Goal: Task Accomplishment & Management: Use online tool/utility

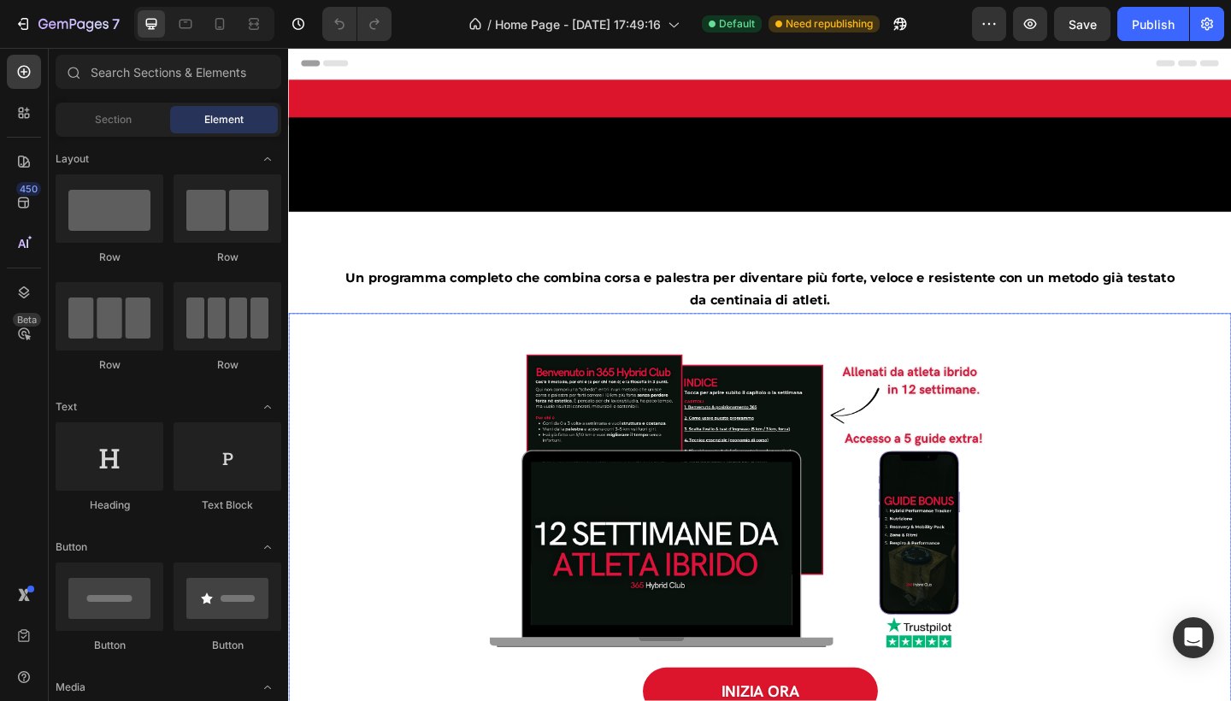
scroll to position [1643, 0]
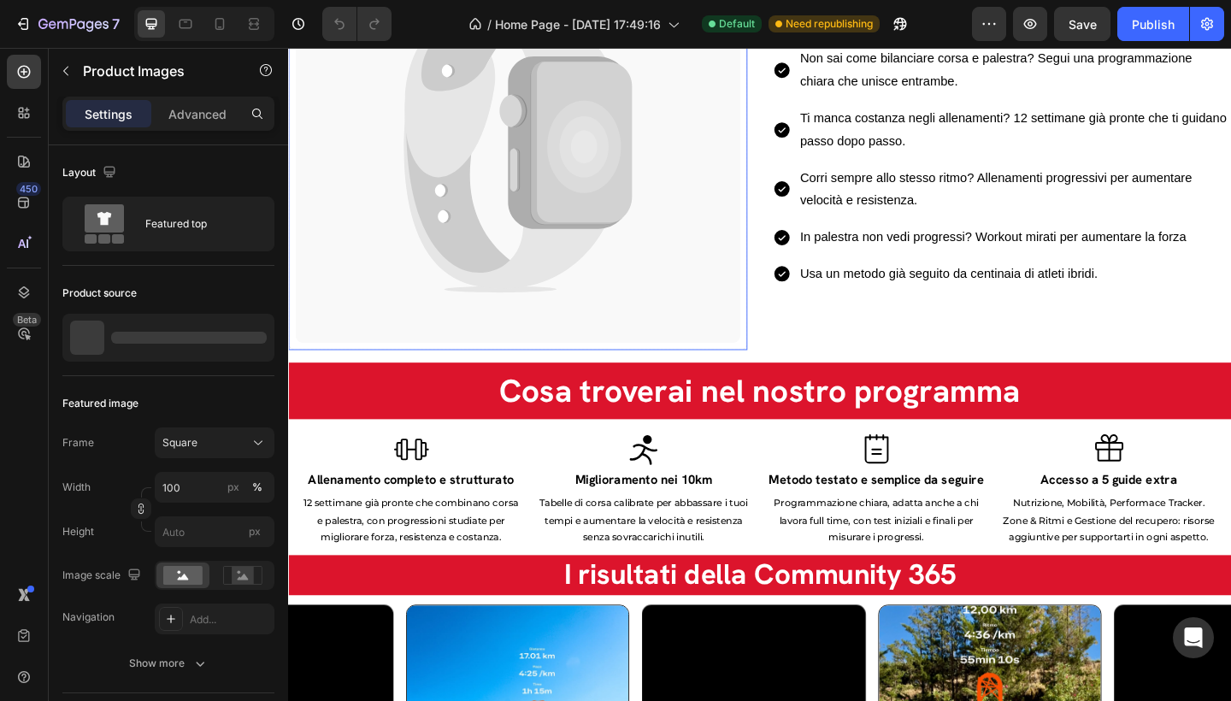
click at [464, 189] on icon at bounding box center [524, 92] width 219 height 193
drag, startPoint x: 528, startPoint y: 268, endPoint x: 607, endPoint y: 208, distance: 99.3
click at [529, 189] on icon at bounding box center [524, 92] width 219 height 193
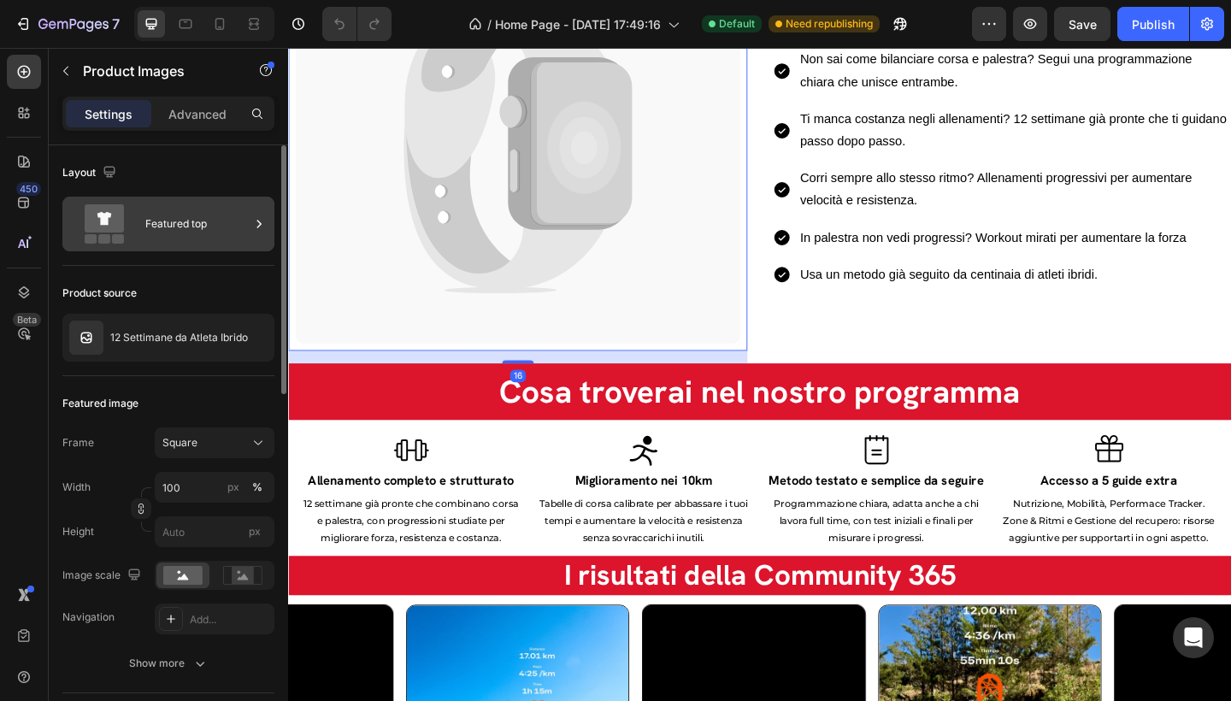
scroll to position [1392, 0]
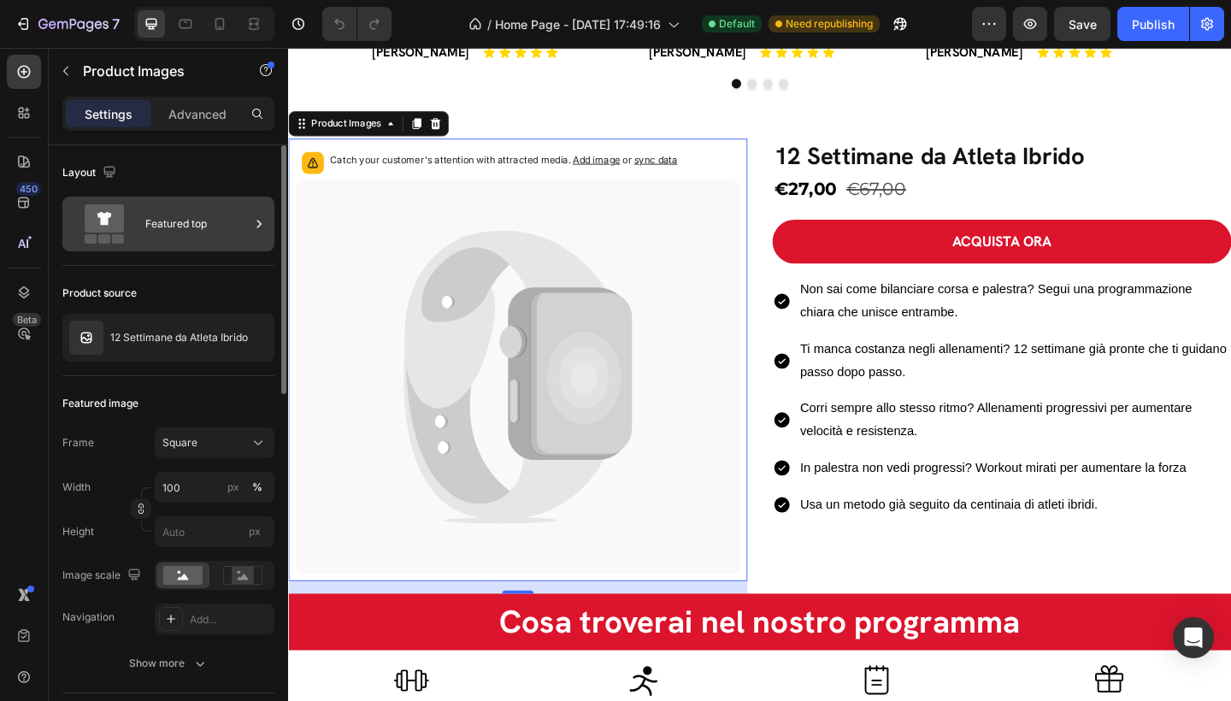
click at [185, 226] on div "Featured top" at bounding box center [197, 223] width 104 height 39
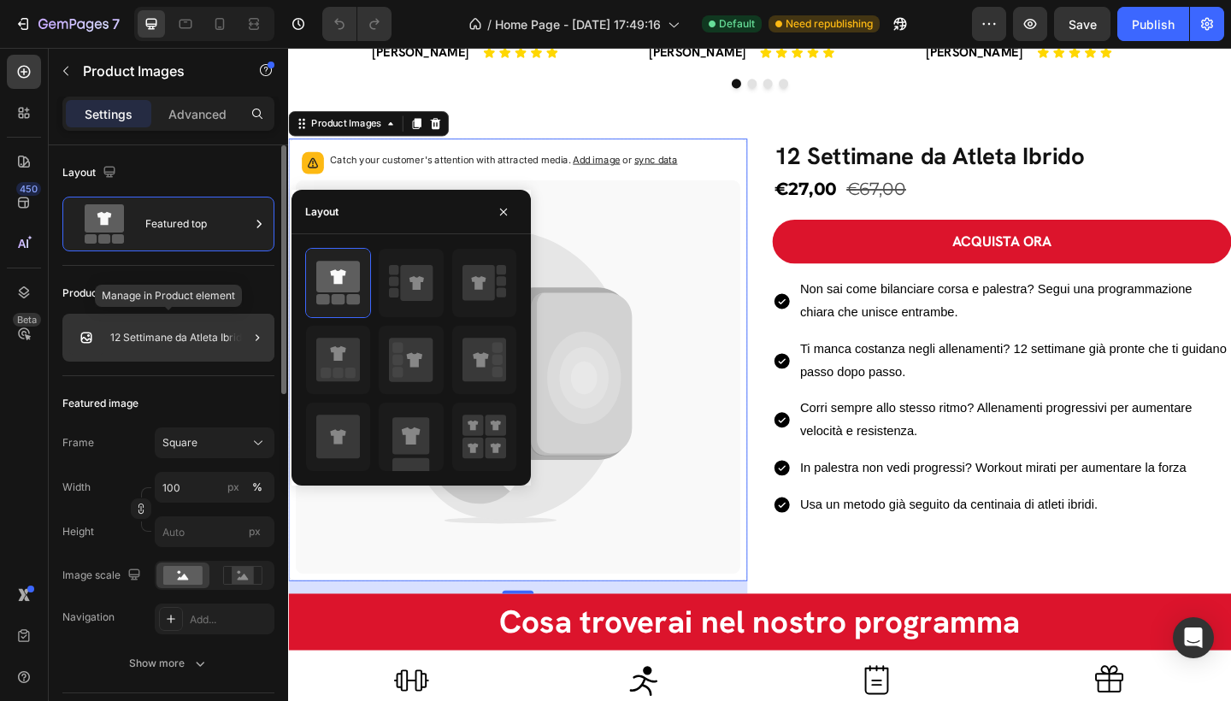
click at [207, 343] on p "12 Settimane da Atleta Ibrido" at bounding box center [179, 338] width 138 height 12
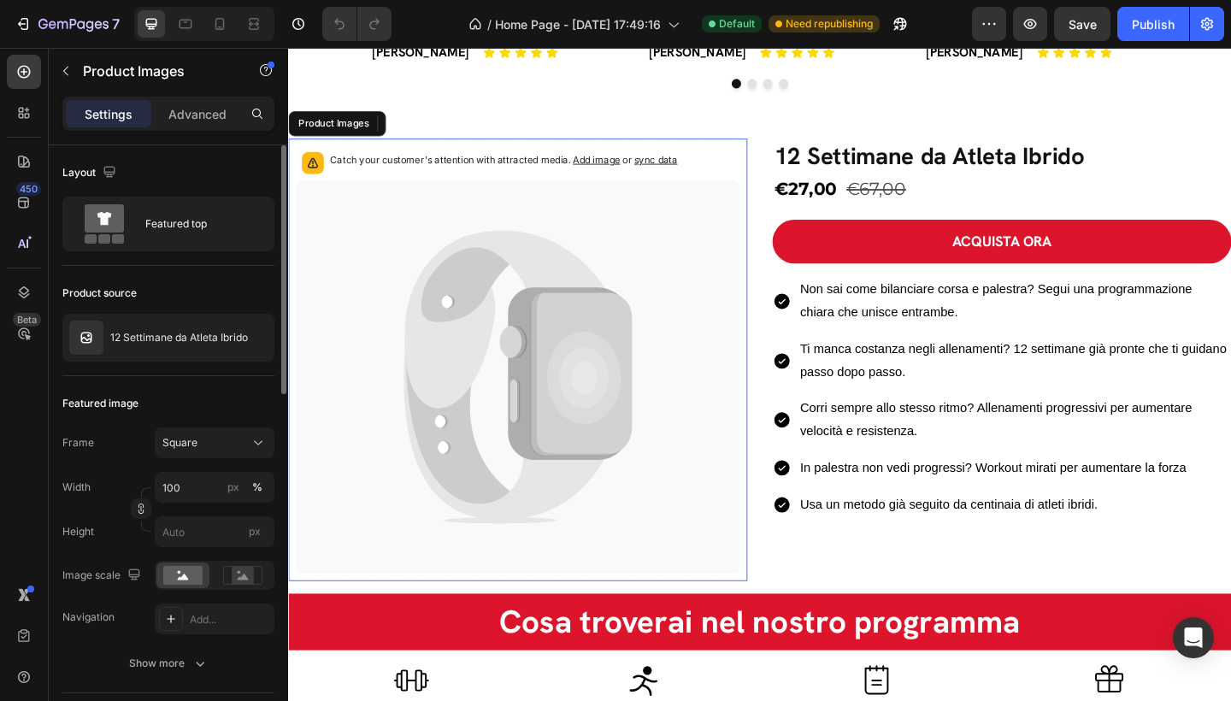
click at [615, 163] on span "Add image" at bounding box center [622, 169] width 51 height 13
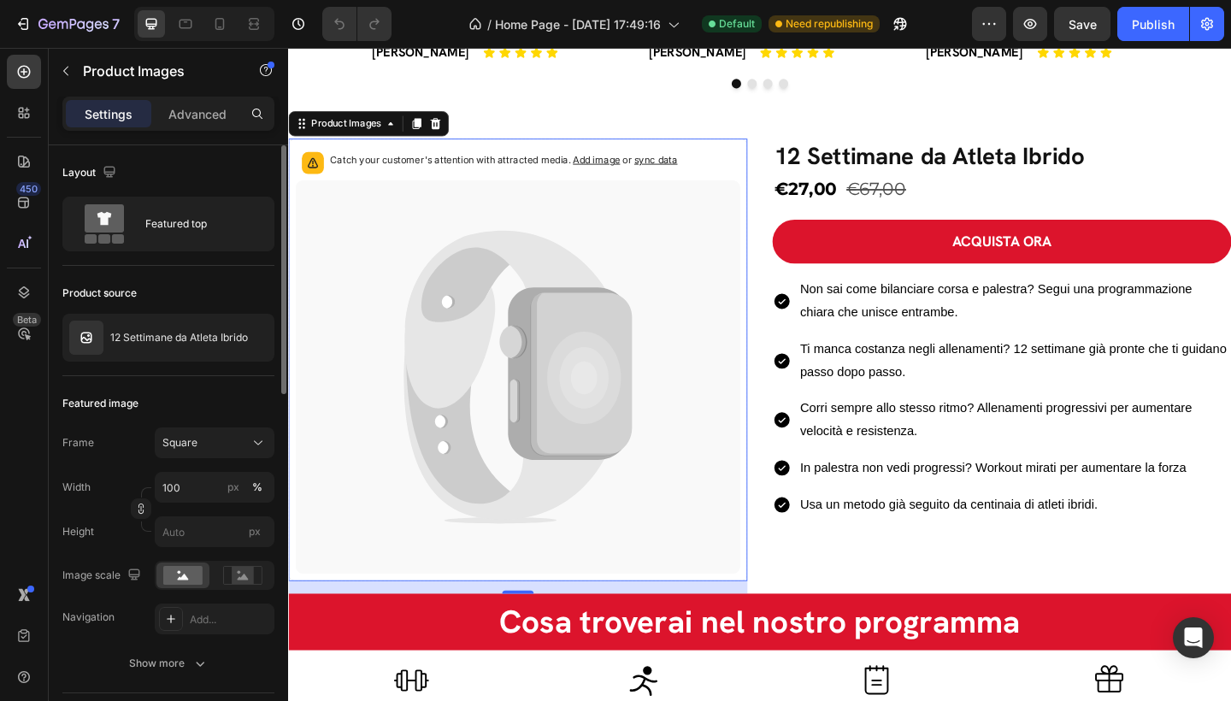
click at [611, 274] on icon at bounding box center [538, 406] width 484 height 428
click at [318, 123] on div "Product Images" at bounding box center [350, 130] width 83 height 15
click at [402, 130] on icon at bounding box center [399, 130] width 5 height 3
click at [517, 299] on icon at bounding box center [538, 406] width 484 height 428
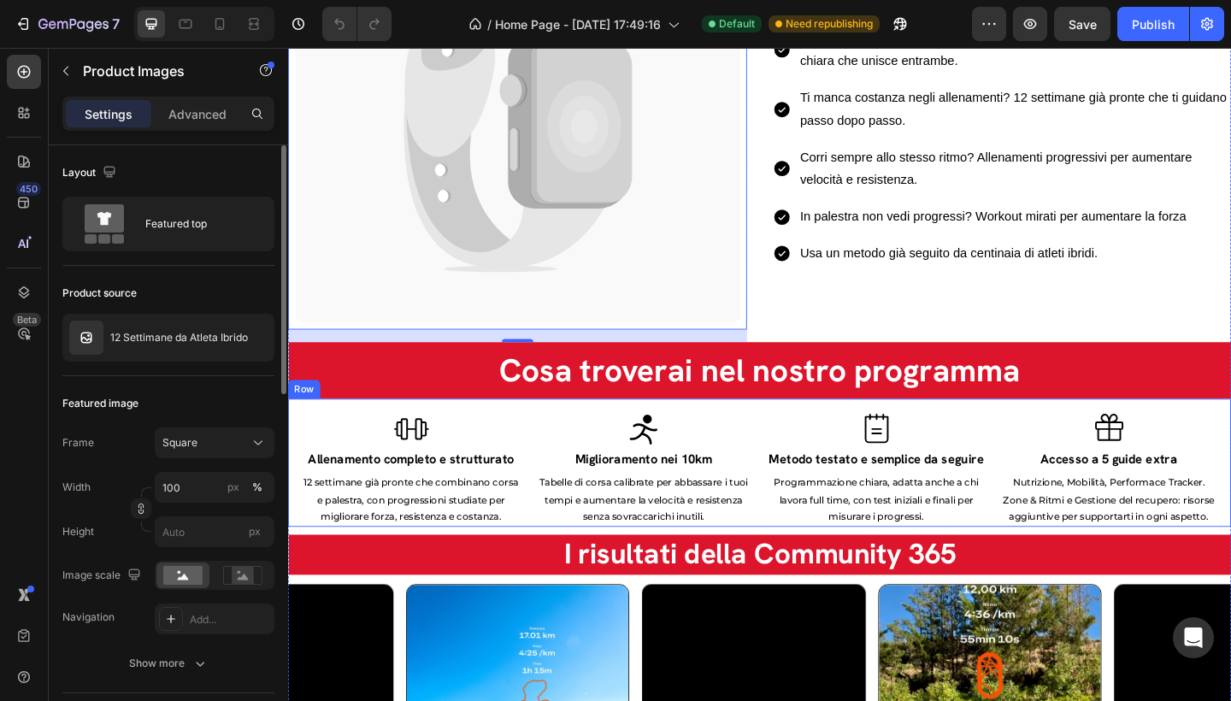
scroll to position [1662, 0]
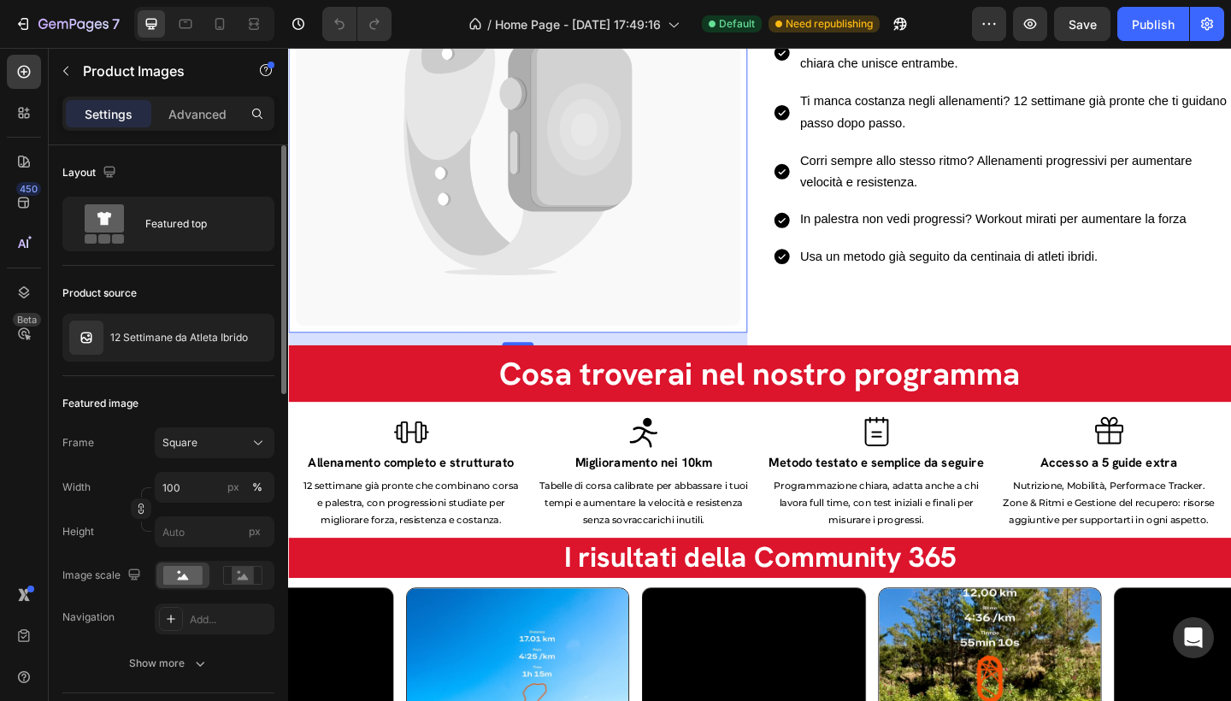
click at [467, 171] on icon at bounding box center [476, 138] width 122 height 287
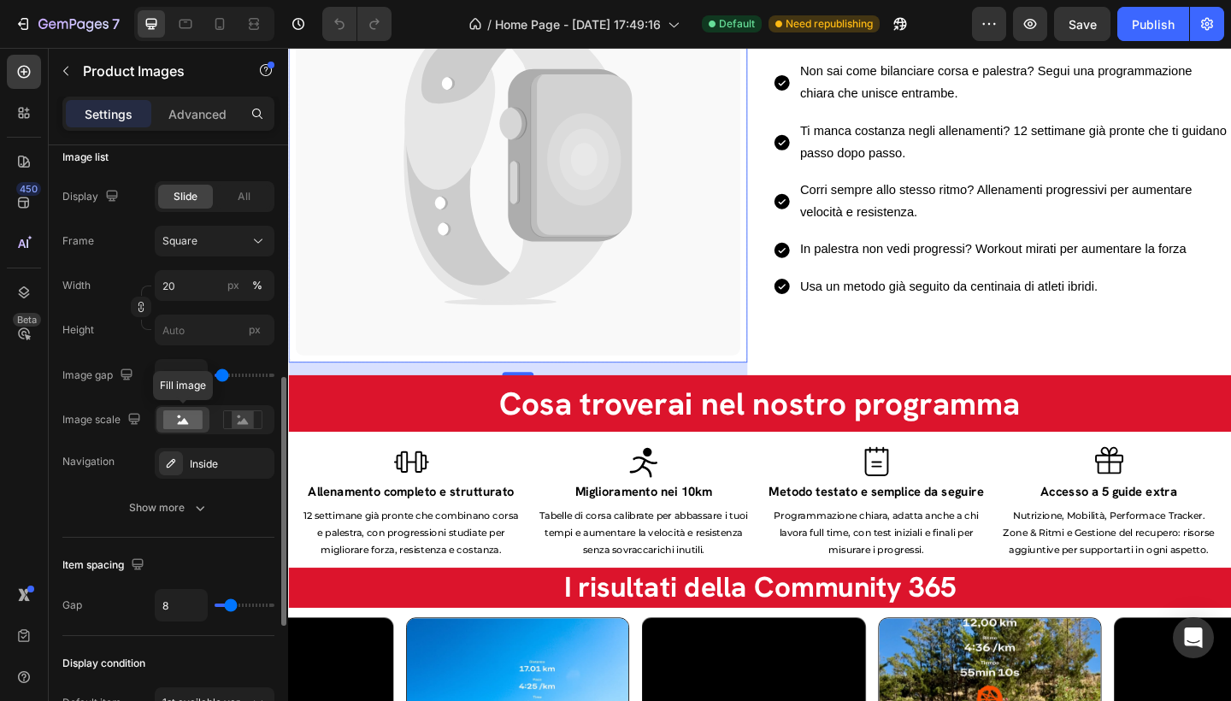
scroll to position [0, 0]
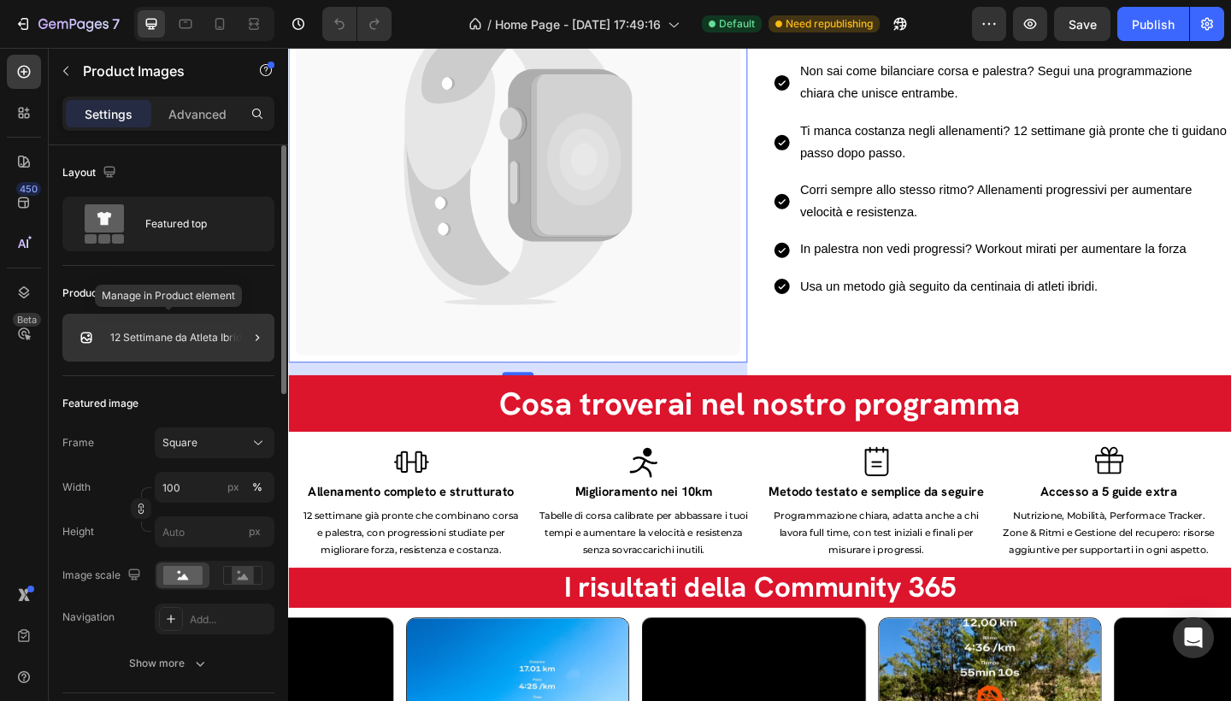
click at [185, 338] on p "12 Settimane da Atleta Ibrido" at bounding box center [179, 338] width 138 height 12
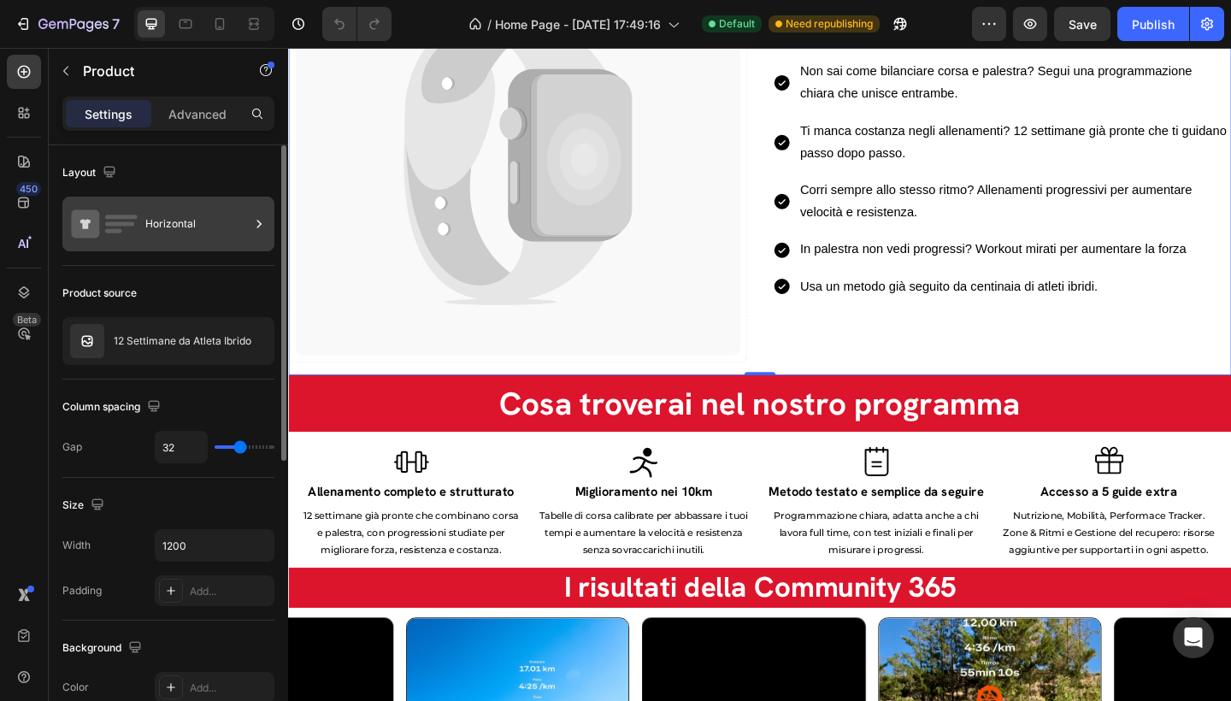
click at [212, 209] on div "Horizontal" at bounding box center [197, 223] width 104 height 39
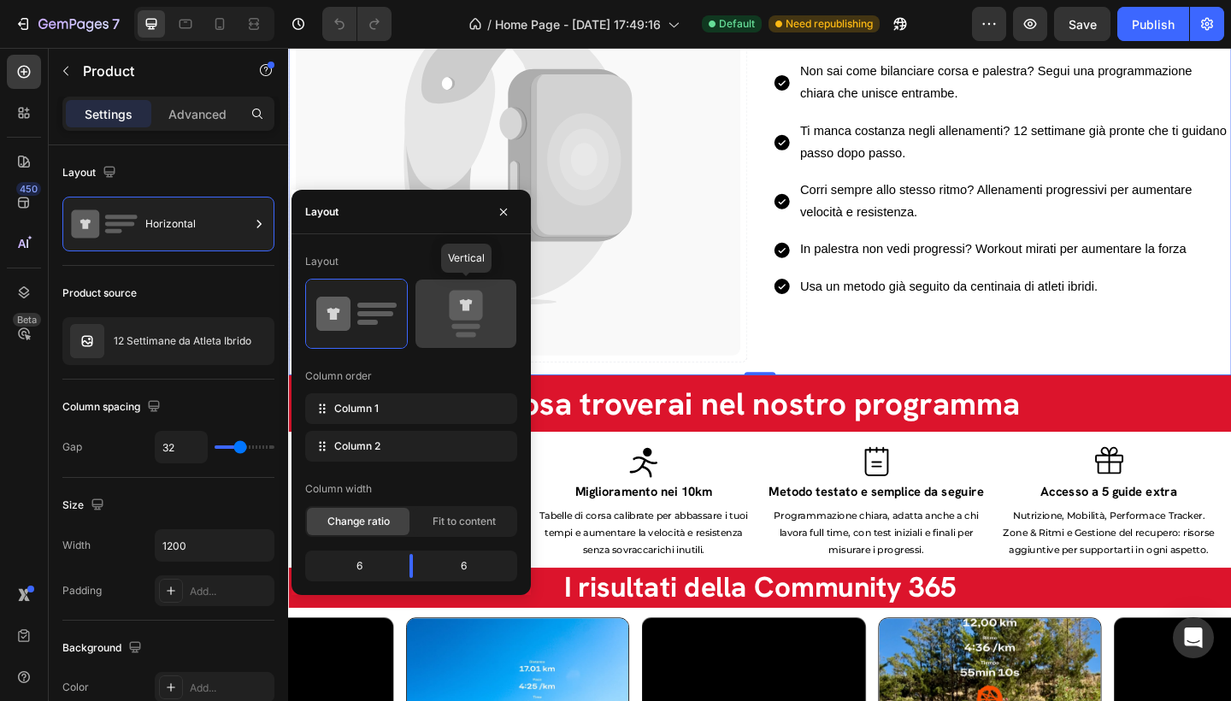
click at [482, 315] on icon at bounding box center [465, 306] width 33 height 30
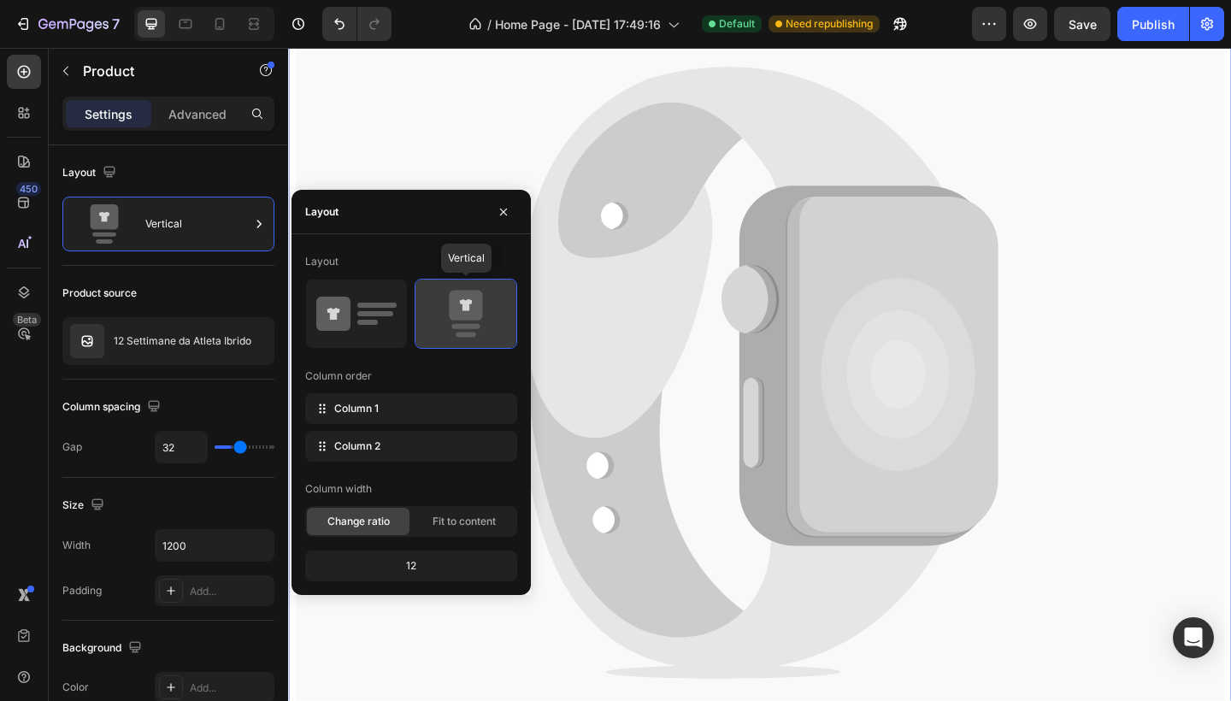
type input "16"
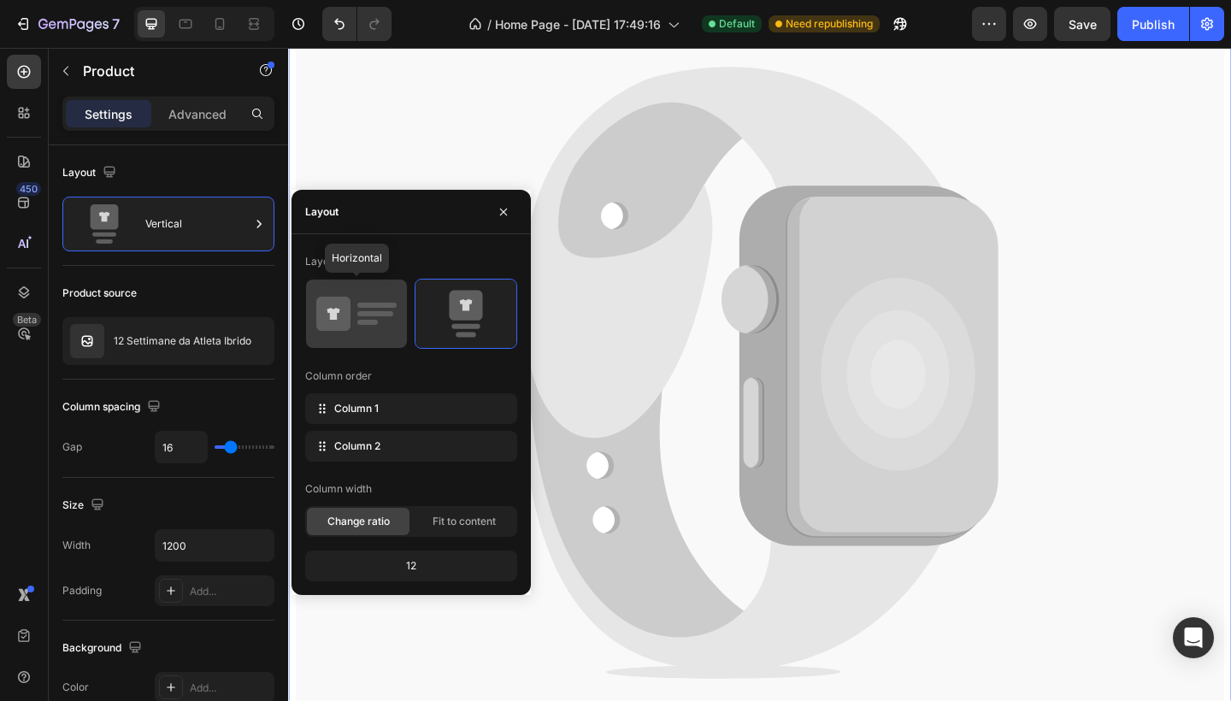
click at [369, 309] on icon at bounding box center [356, 314] width 80 height 48
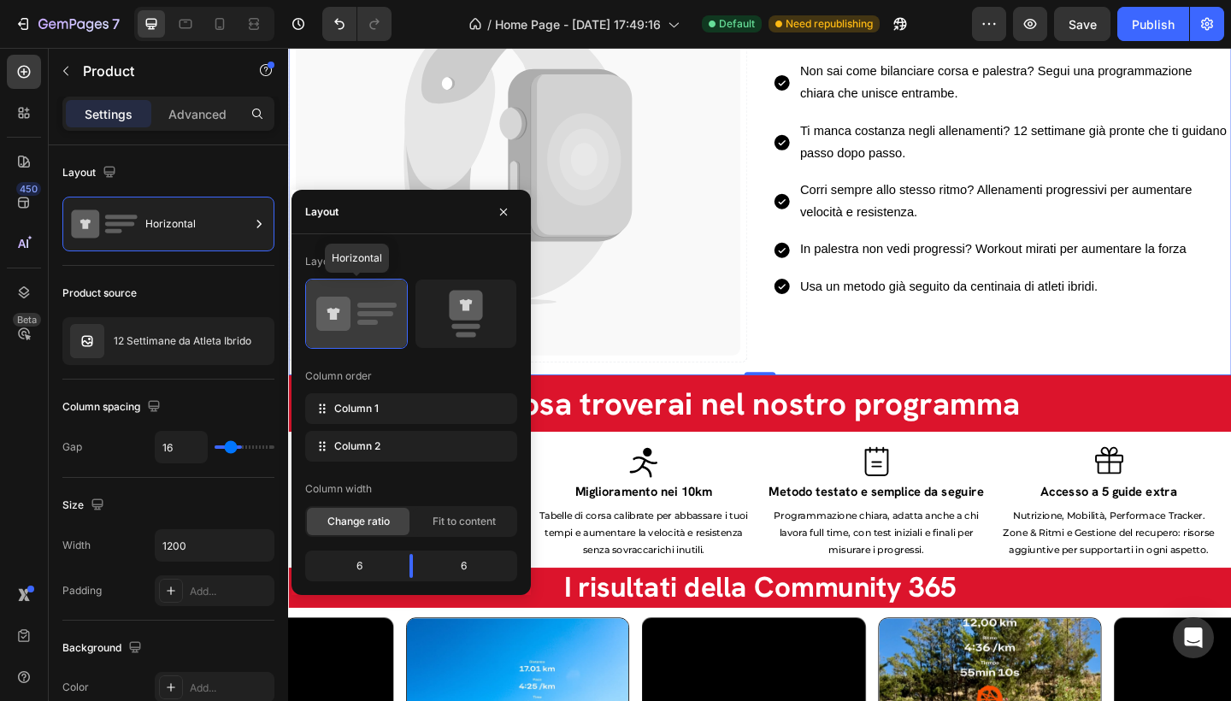
type input "32"
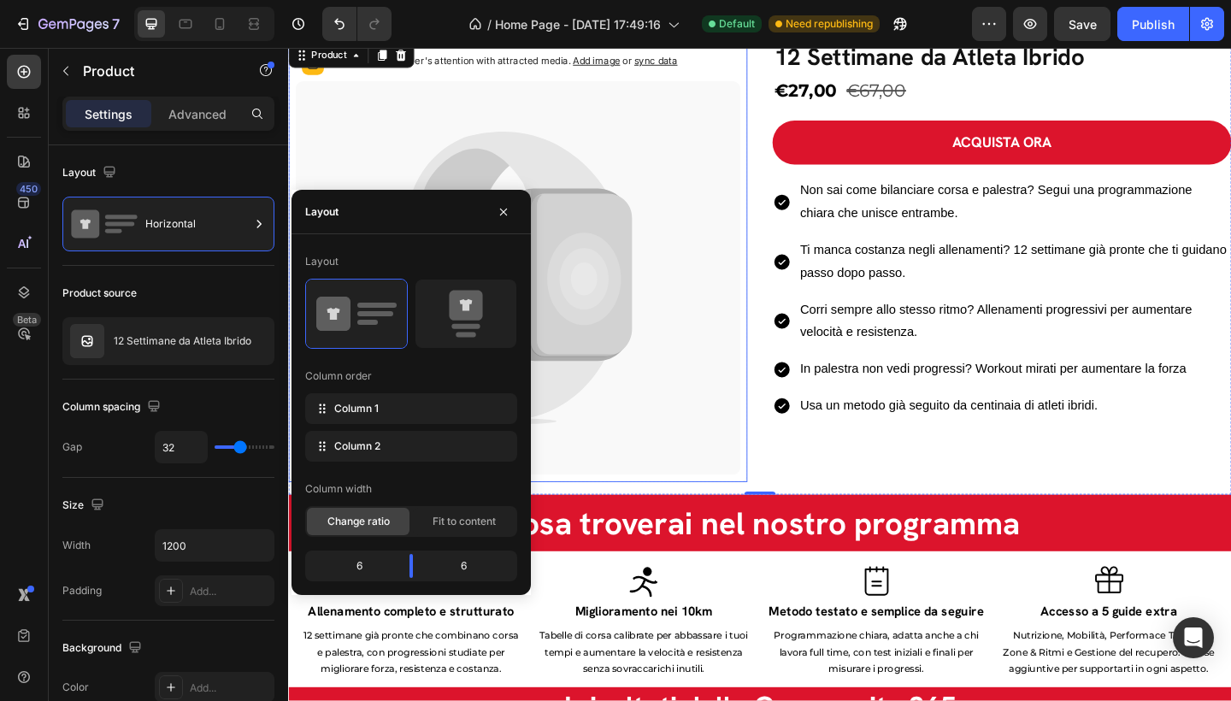
scroll to position [1476, 0]
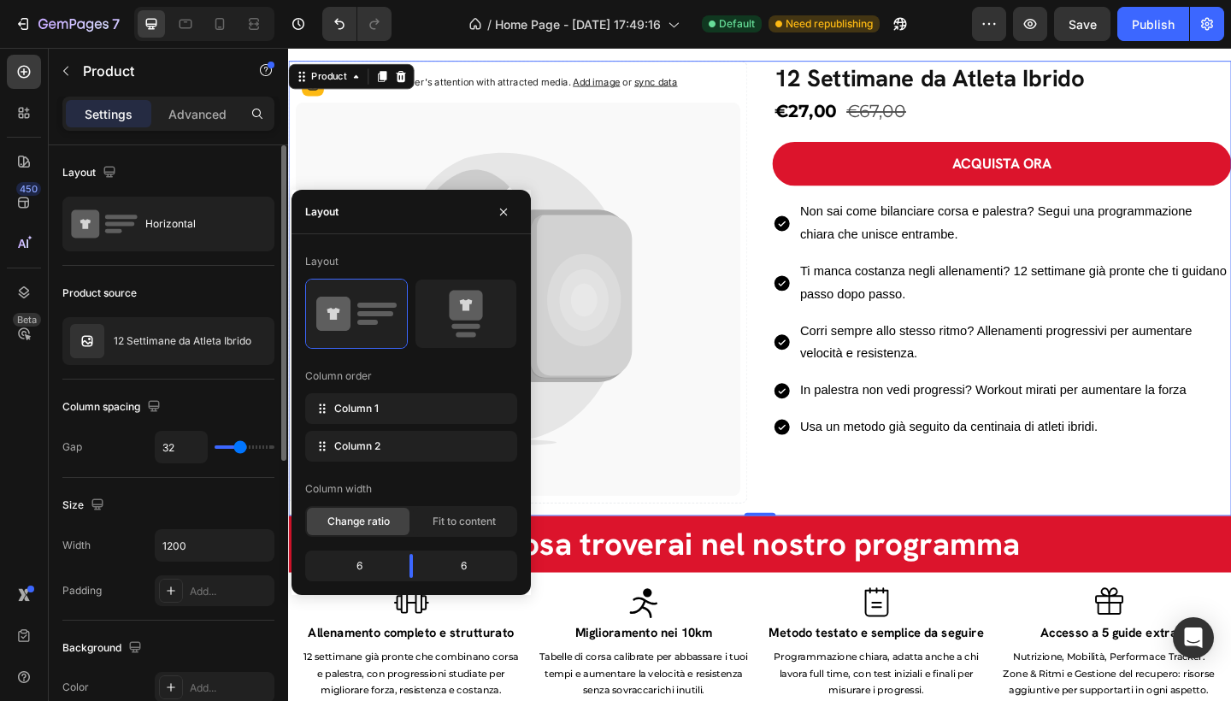
click at [201, 175] on div "Layout" at bounding box center [168, 172] width 212 height 27
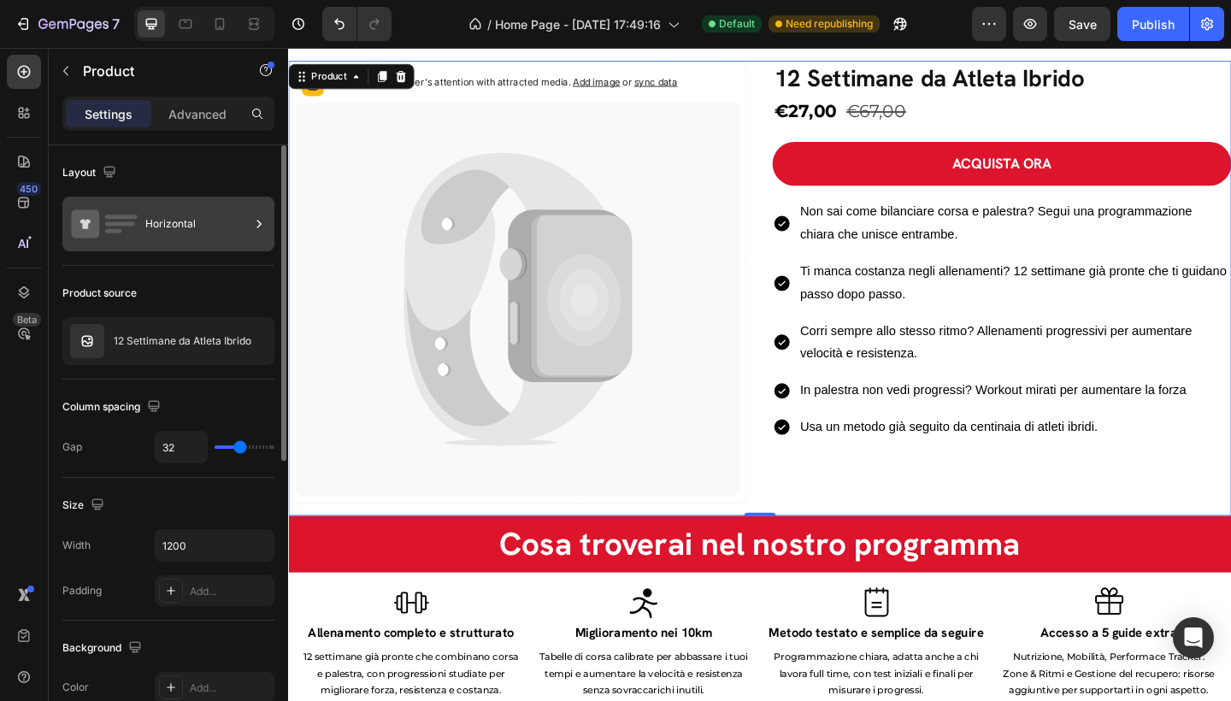
click at [212, 217] on div "Horizontal" at bounding box center [197, 223] width 104 height 39
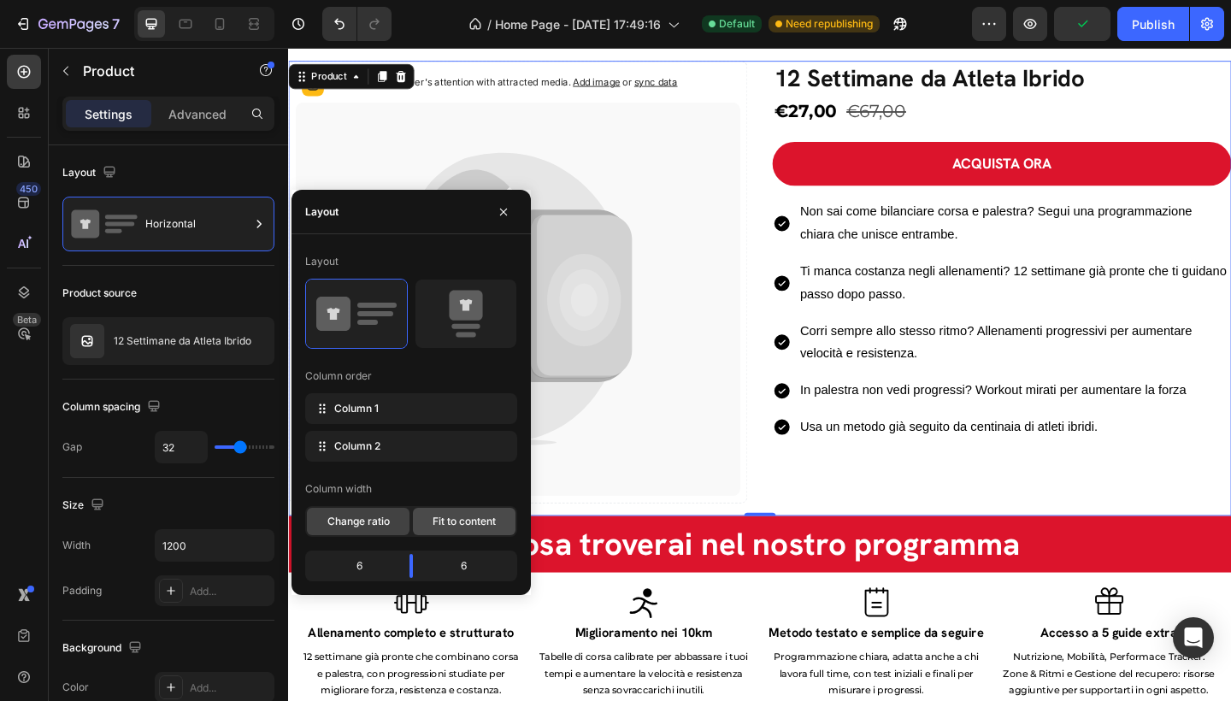
click at [485, 529] on div "Fit to content" at bounding box center [464, 521] width 103 height 27
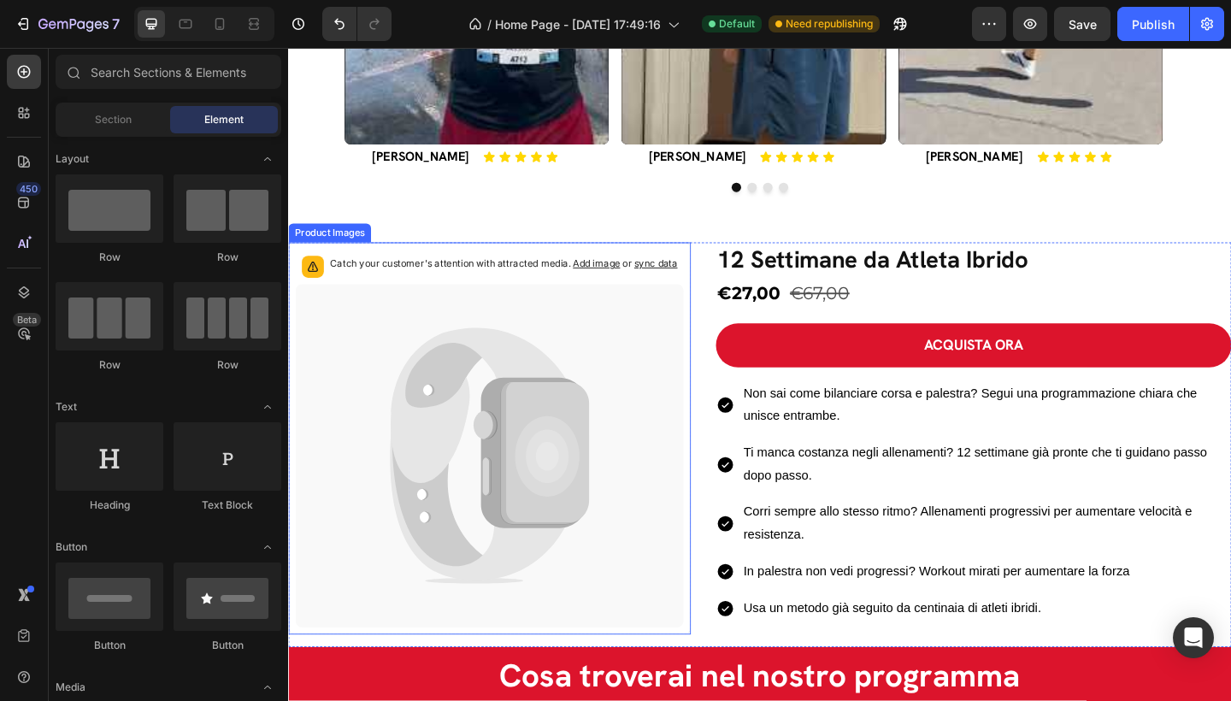
scroll to position [1303, 0]
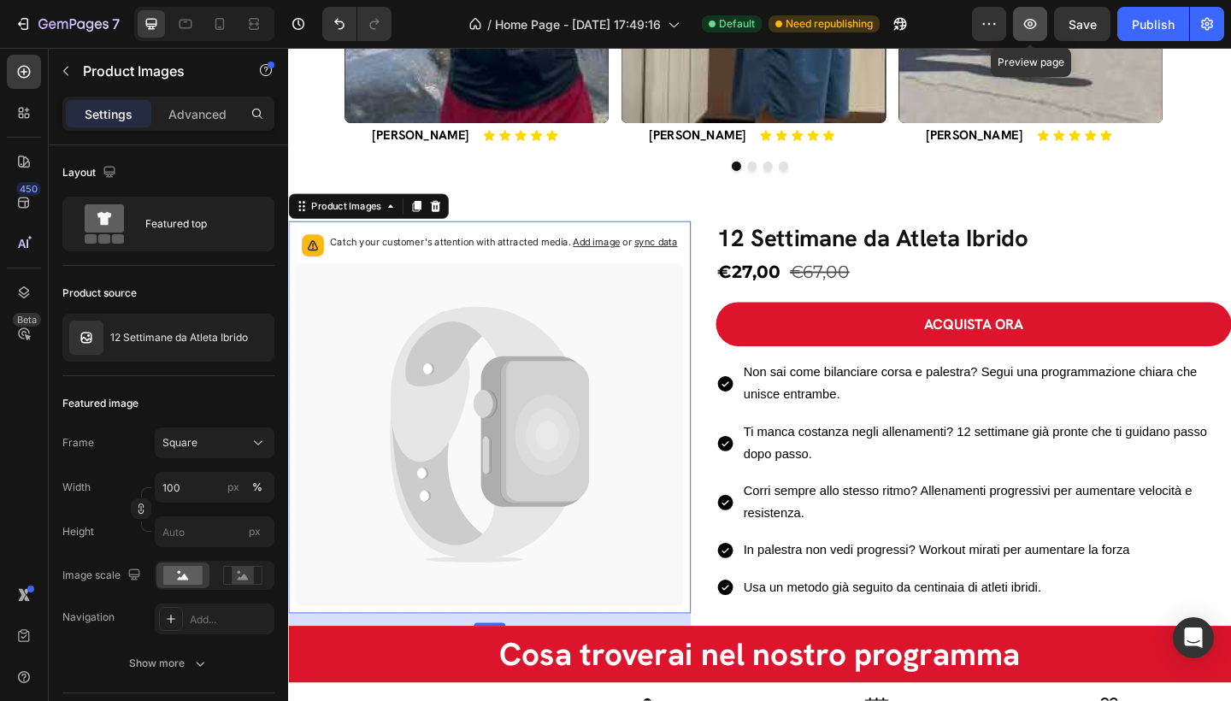
click at [1037, 31] on icon "button" at bounding box center [1029, 23] width 17 height 17
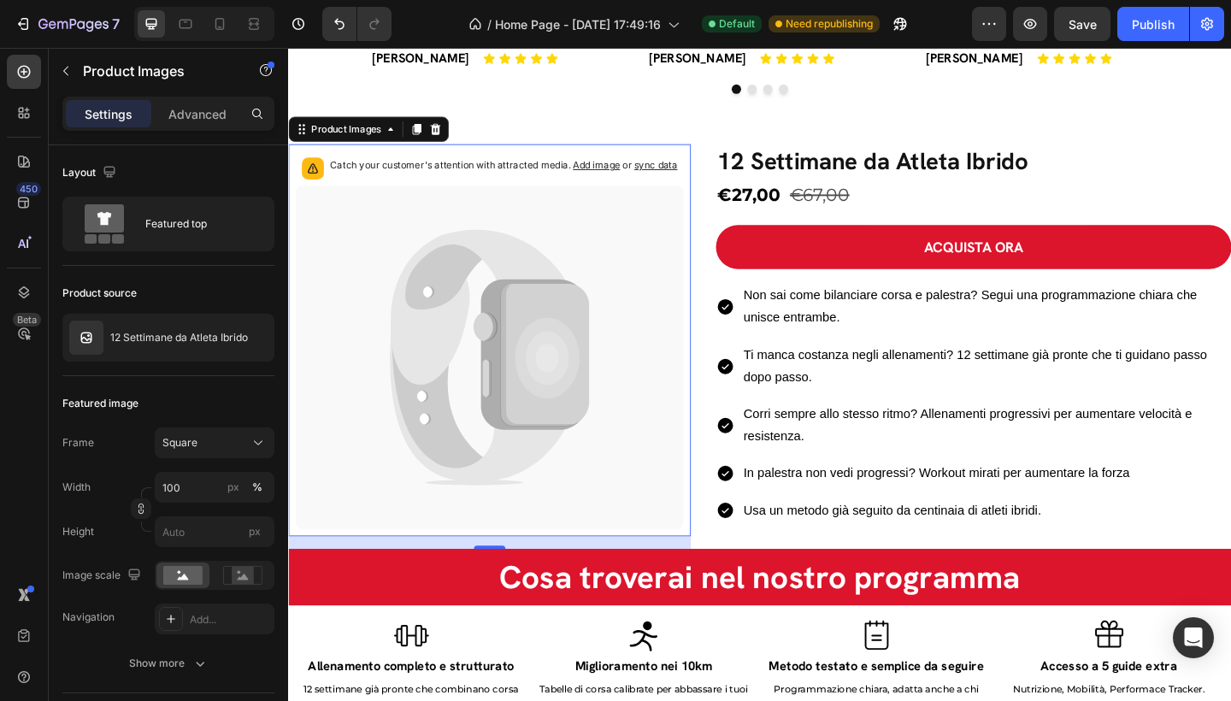
scroll to position [1309, 0]
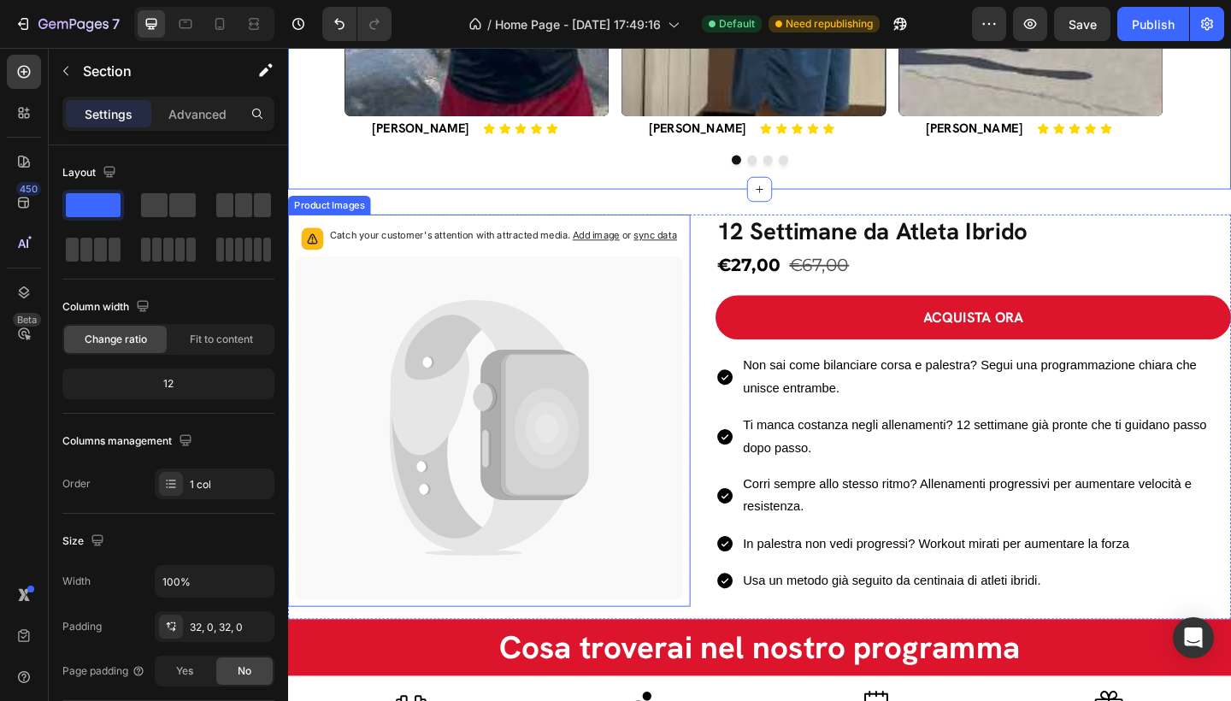
click at [662, 319] on icon at bounding box center [507, 462] width 422 height 374
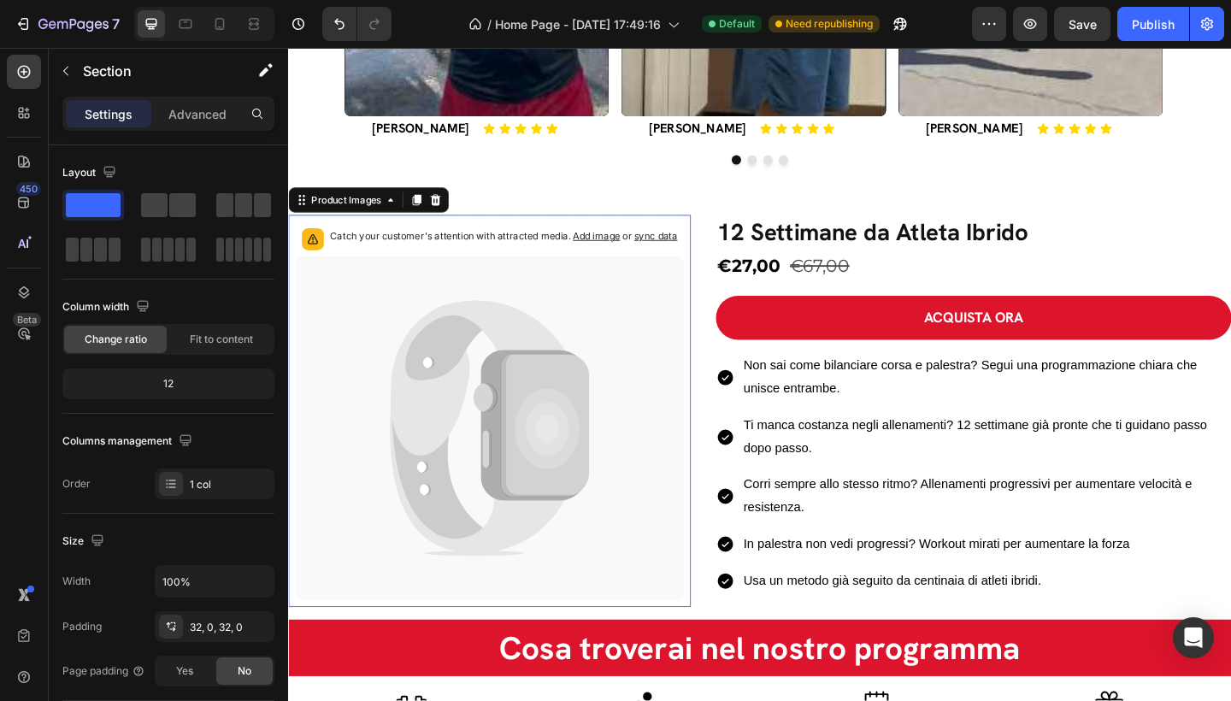
click at [538, 452] on icon at bounding box center [569, 463] width 70 height 88
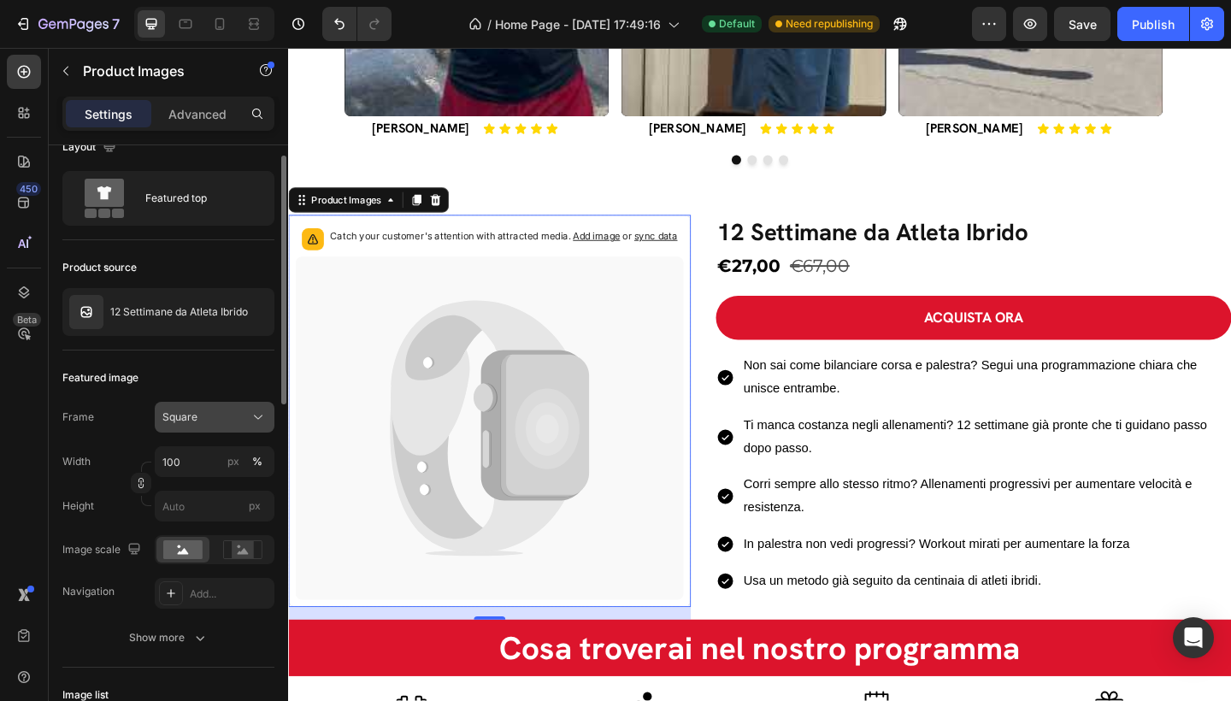
scroll to position [55, 0]
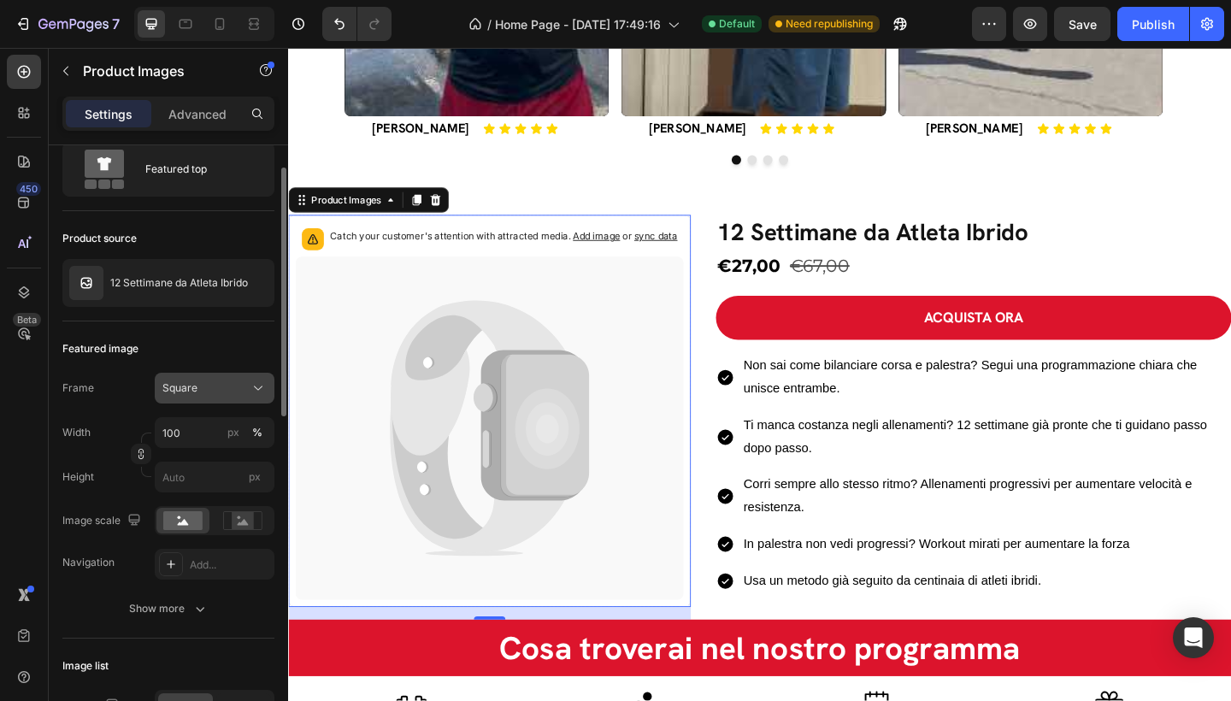
click at [220, 397] on button "Square" at bounding box center [215, 388] width 120 height 31
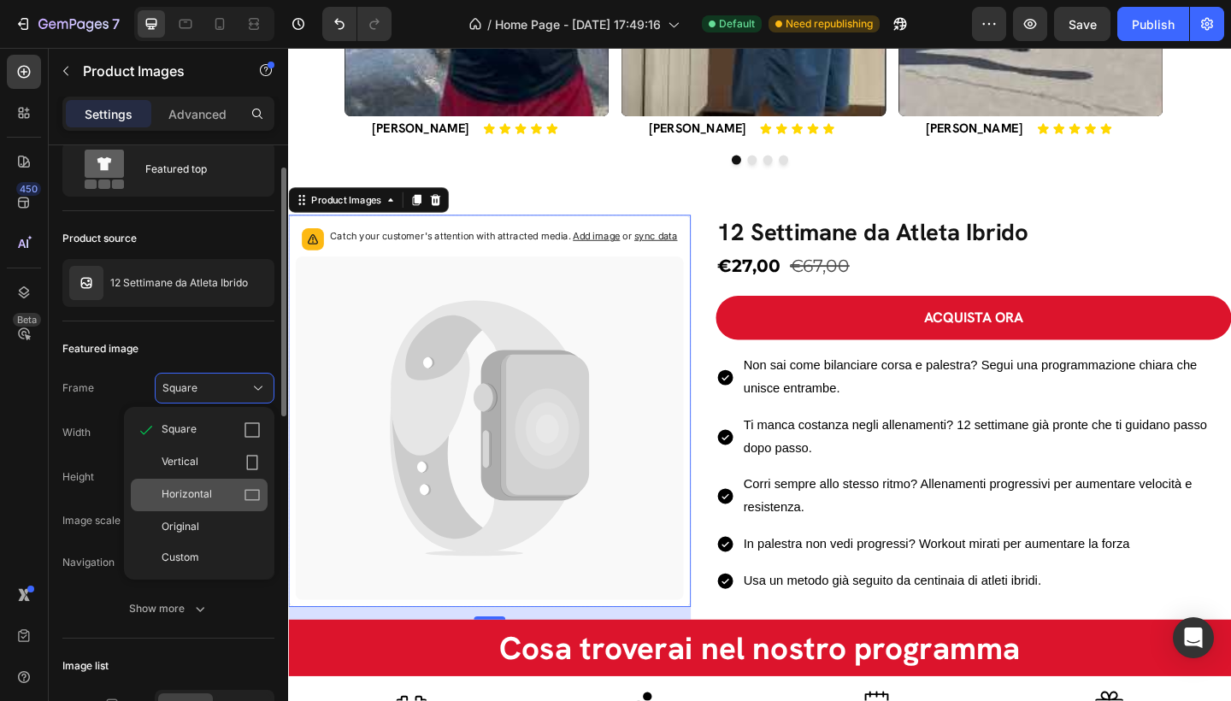
click at [210, 496] on span "Horizontal" at bounding box center [187, 494] width 50 height 17
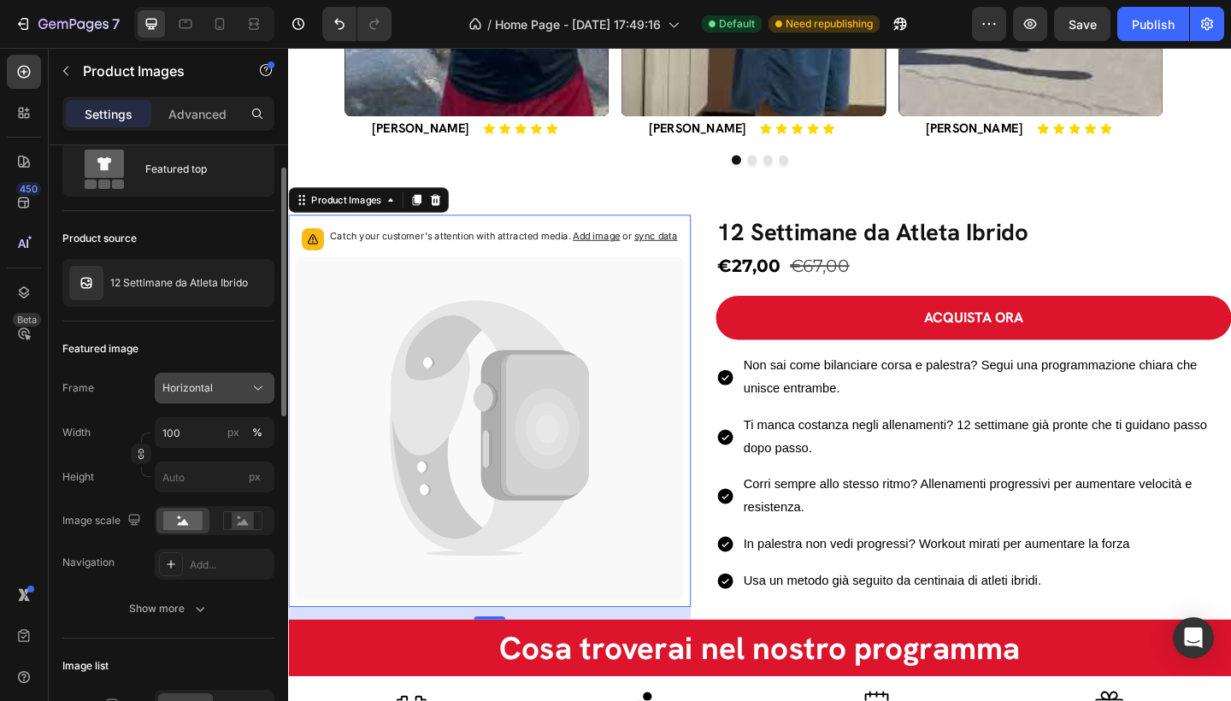
click at [212, 381] on span "Horizontal" at bounding box center [187, 387] width 50 height 15
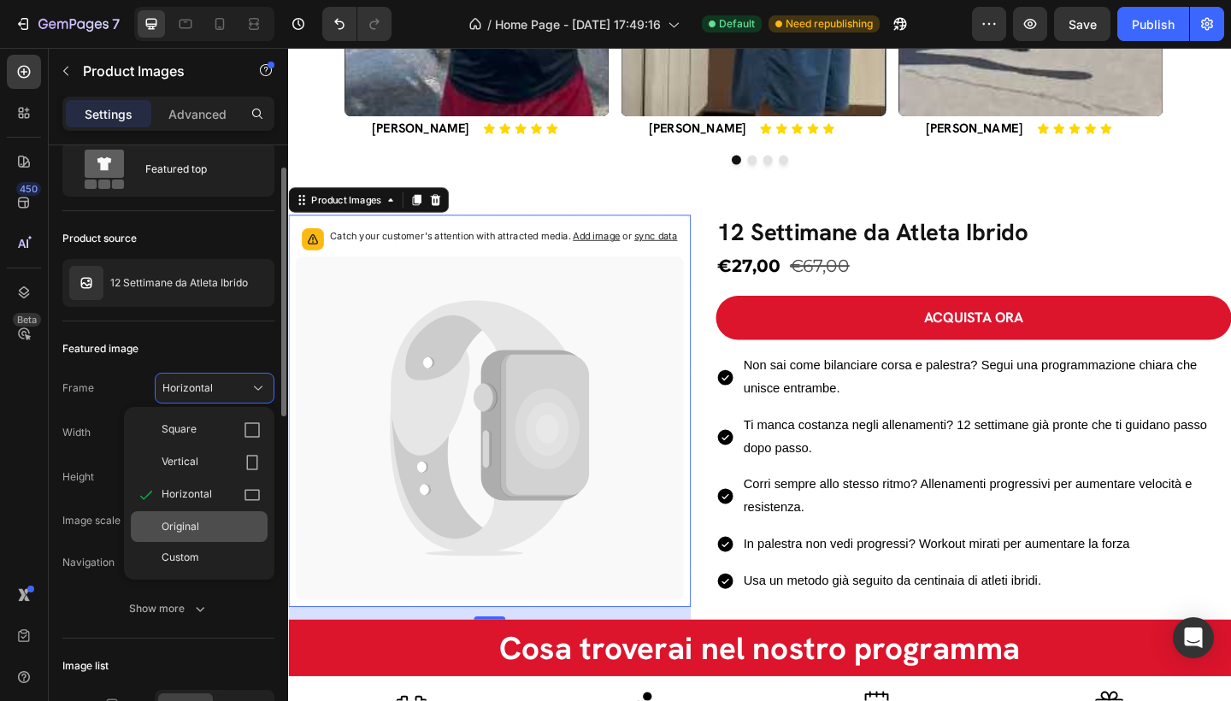
click at [196, 527] on span "Original" at bounding box center [181, 526] width 38 height 15
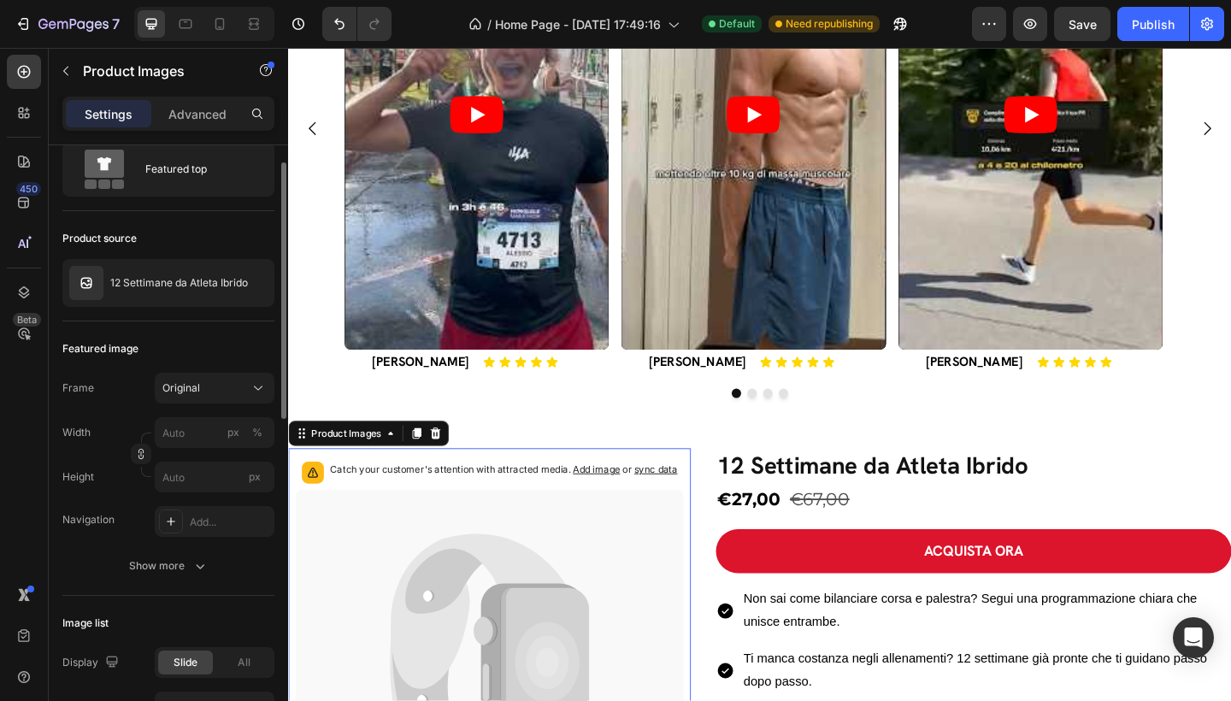
scroll to position [50, 0]
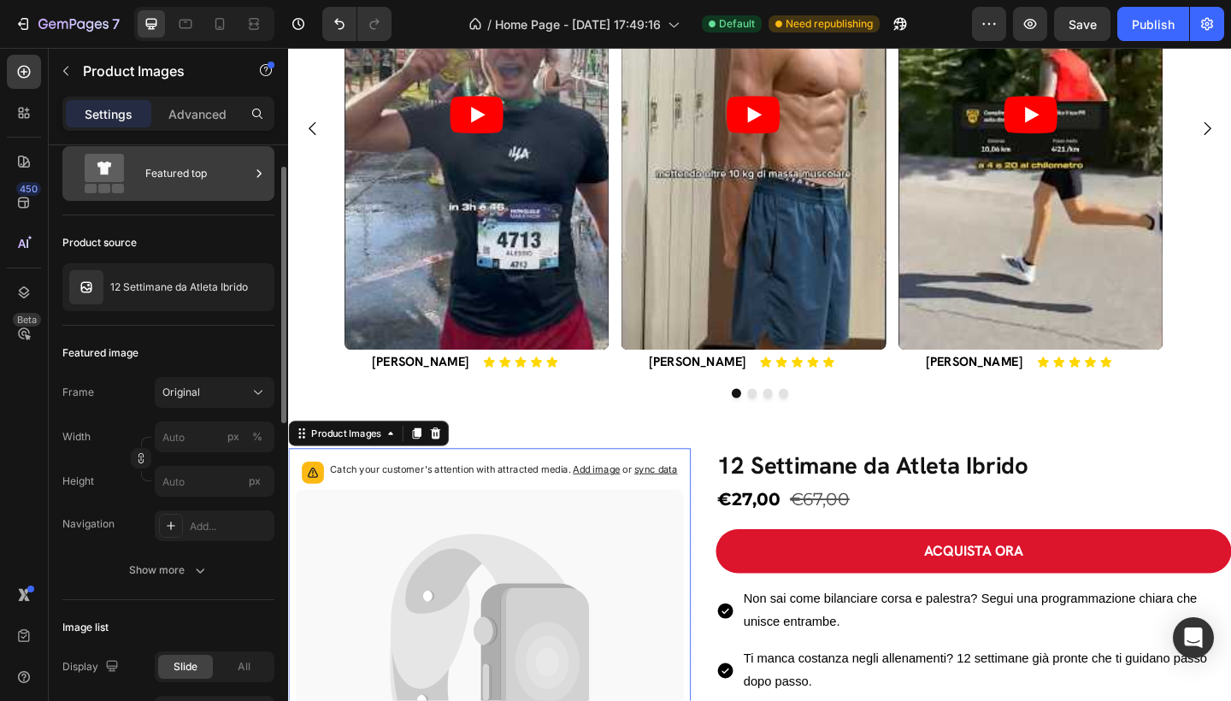
click at [227, 162] on div "Featured top" at bounding box center [197, 173] width 104 height 39
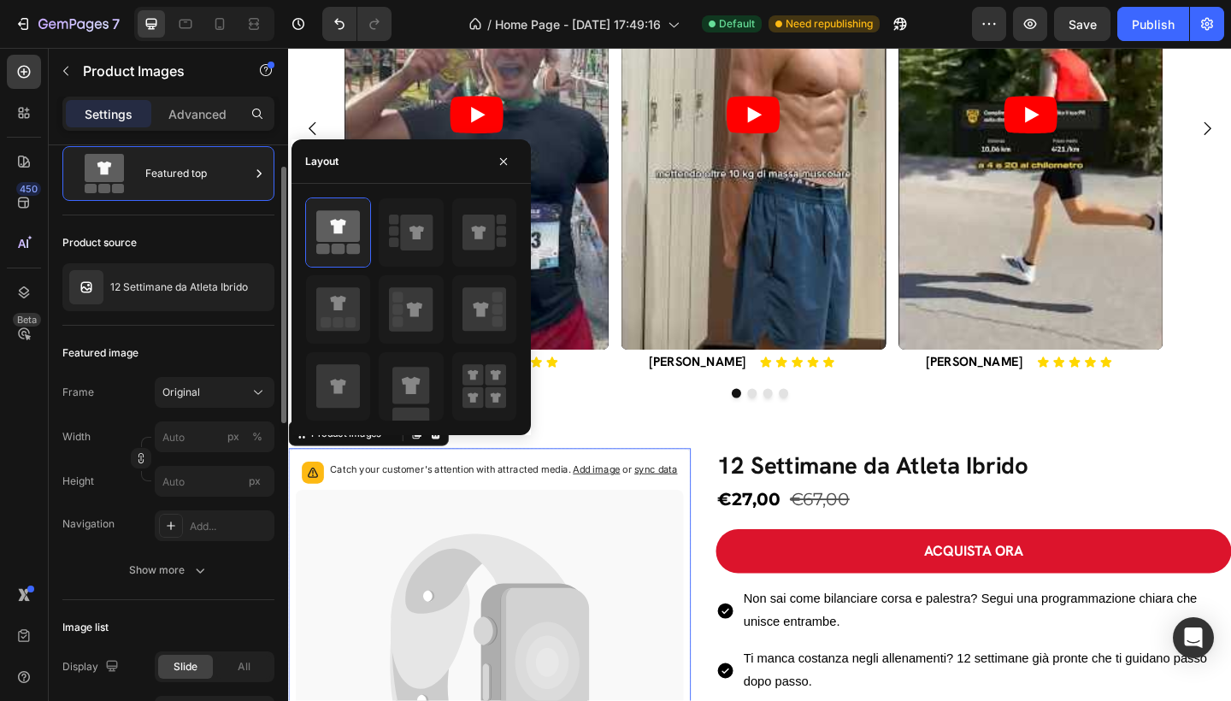
click at [239, 221] on div "Product source 12 Settimane da Atleta Ibrido" at bounding box center [168, 270] width 212 height 110
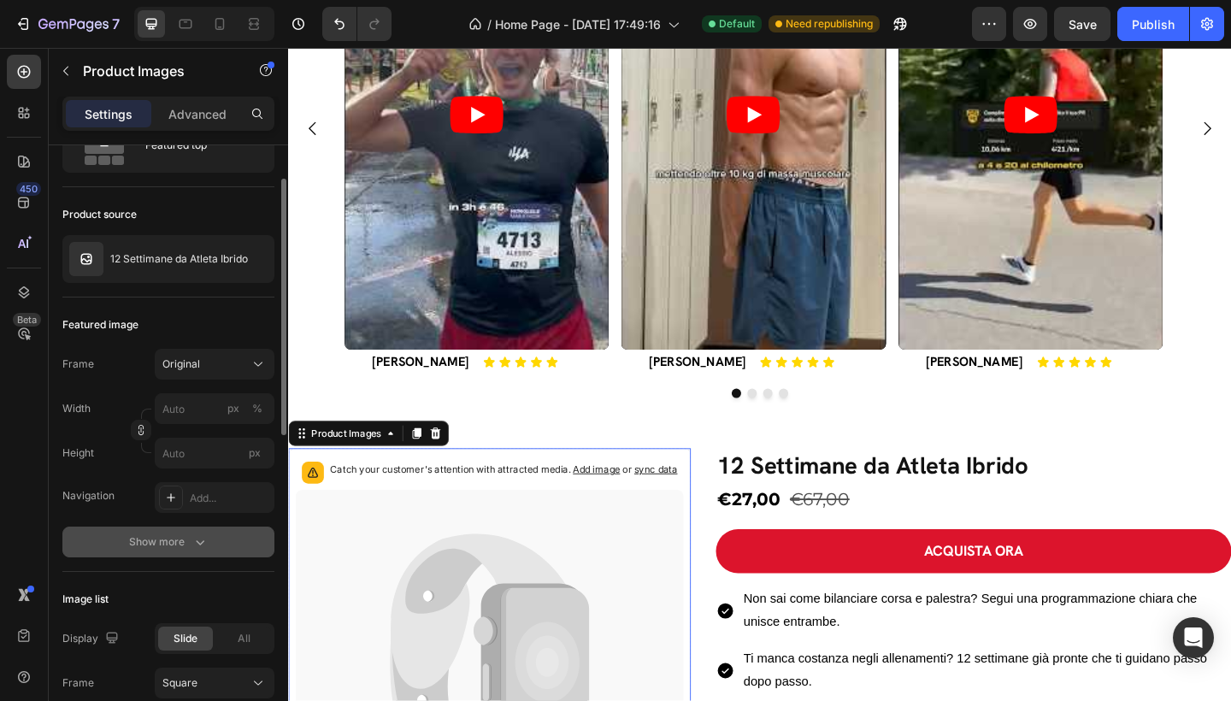
scroll to position [0, 0]
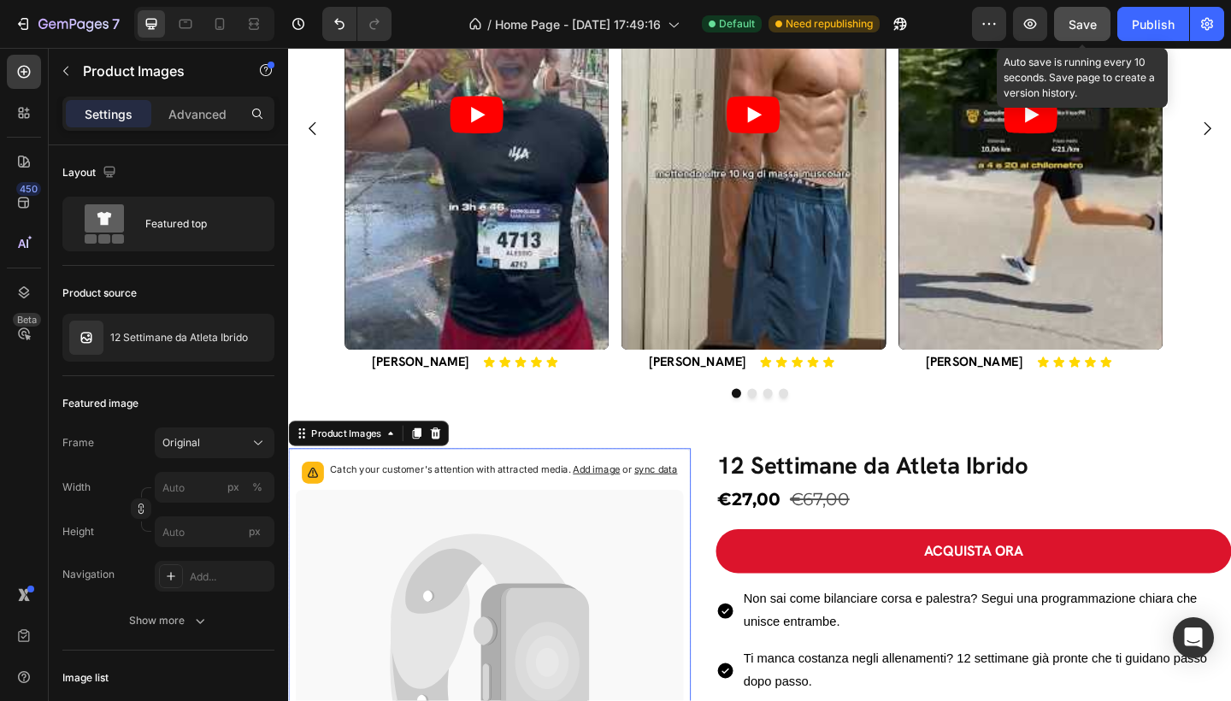
click at [1074, 31] on span "Save" at bounding box center [1082, 24] width 28 height 15
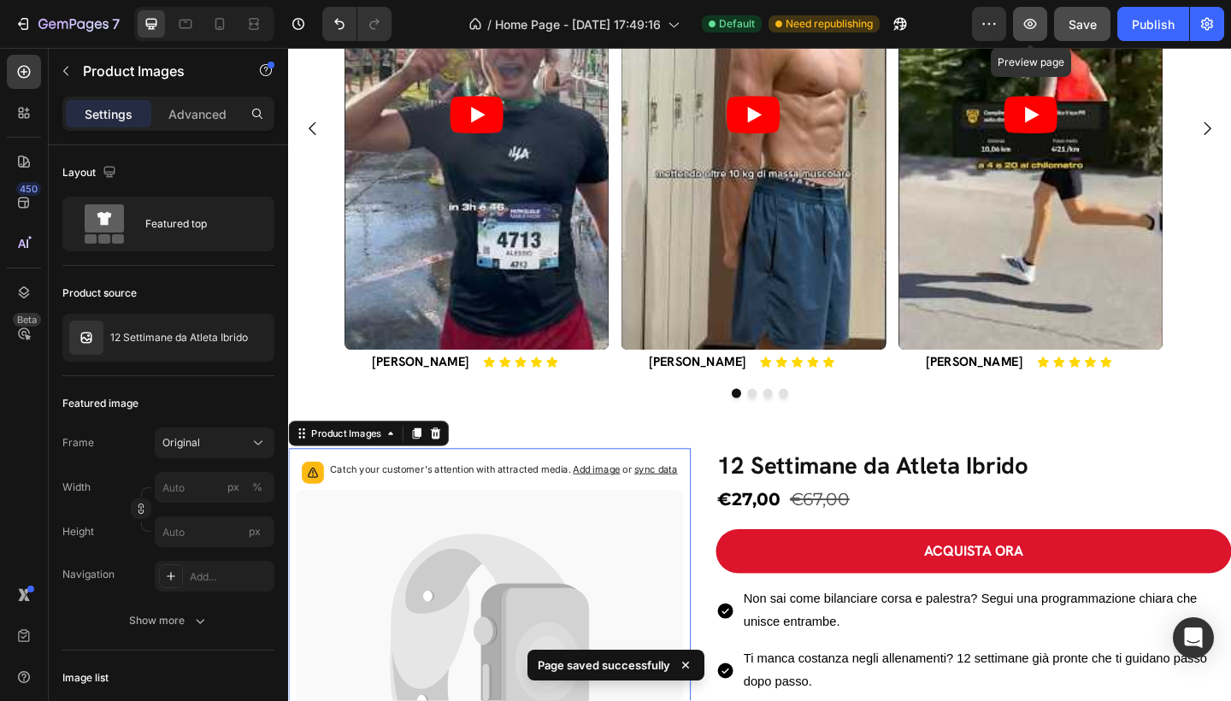
click at [1027, 21] on icon "button" at bounding box center [1030, 24] width 13 height 10
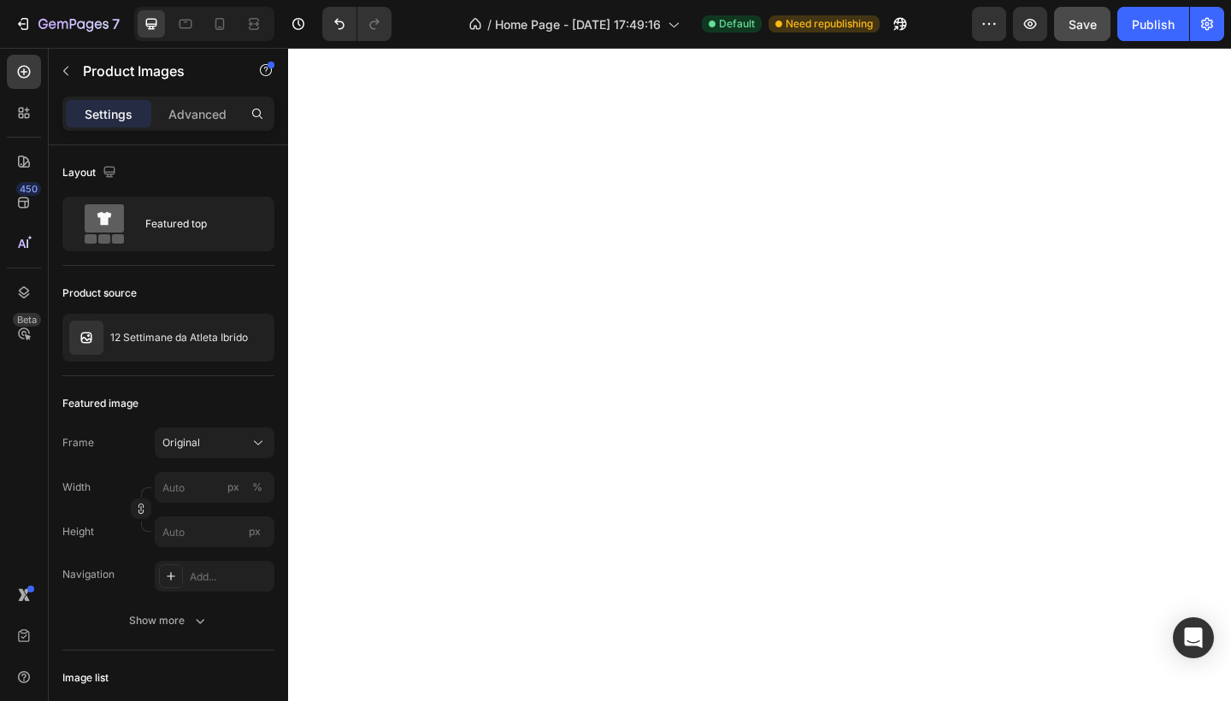
scroll to position [3285, 0]
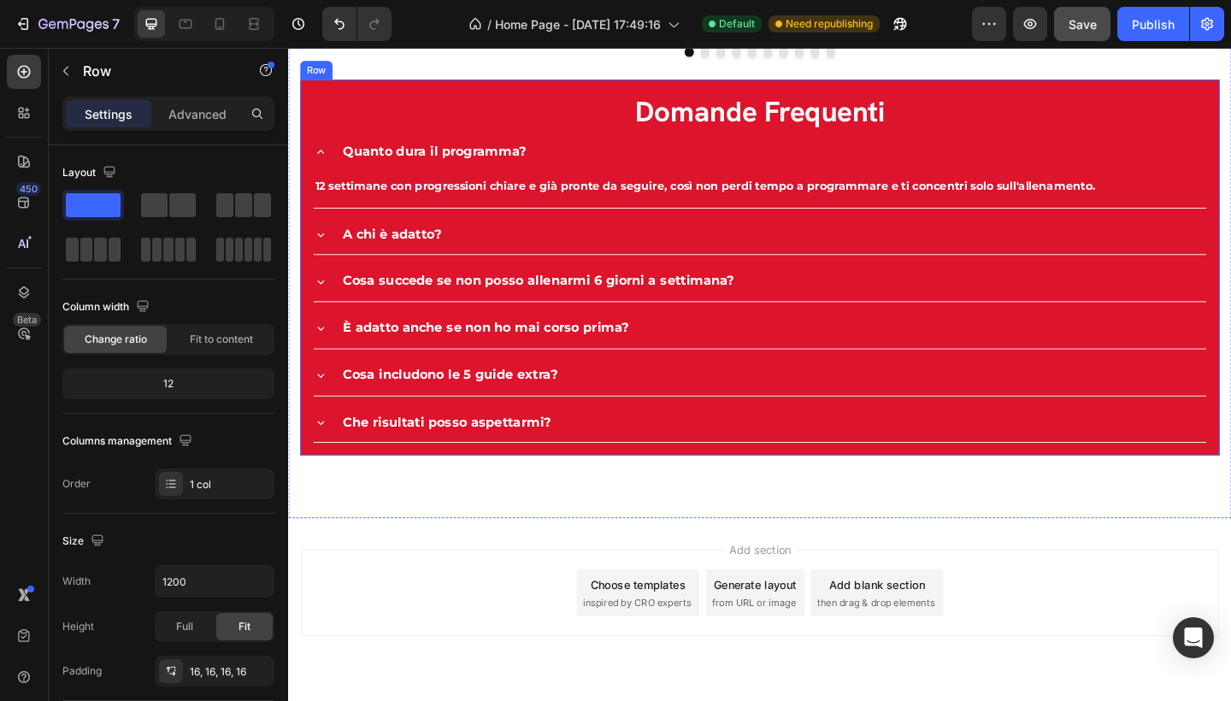
click at [391, 308] on div "Domande Frequenti Heading Quanto dura il programma? 12 settimane con progressio…" at bounding box center [801, 287] width 1000 height 409
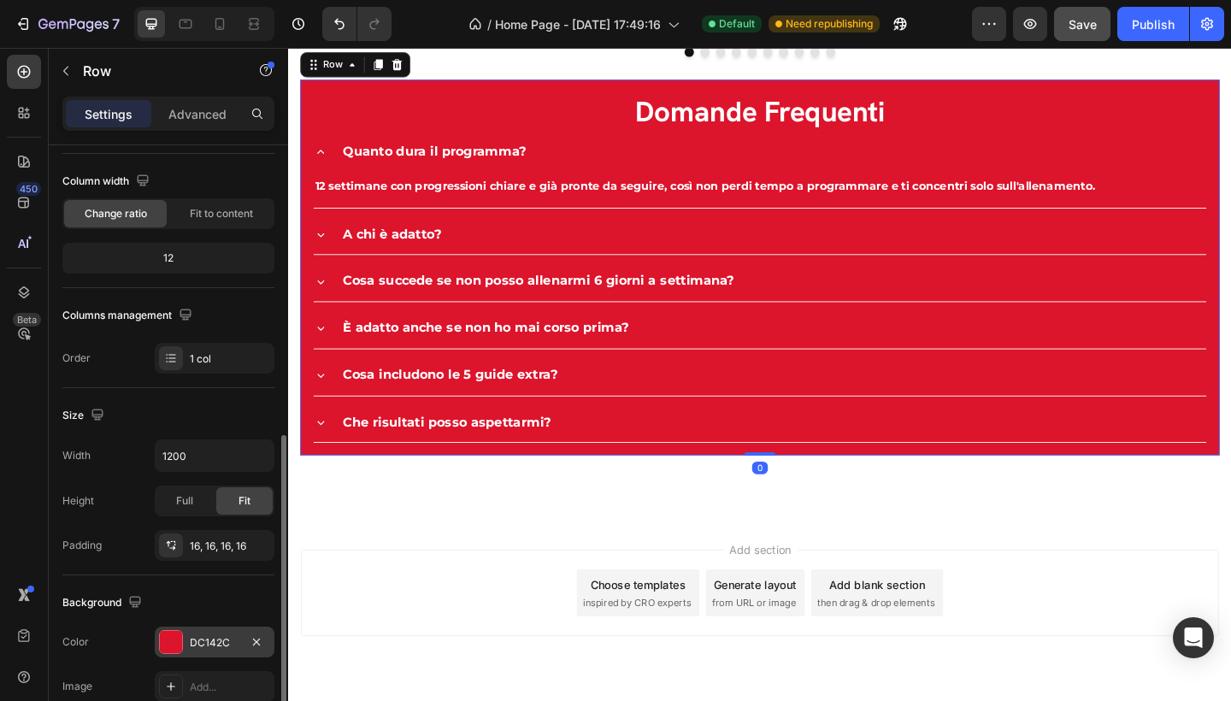
scroll to position [263, 0]
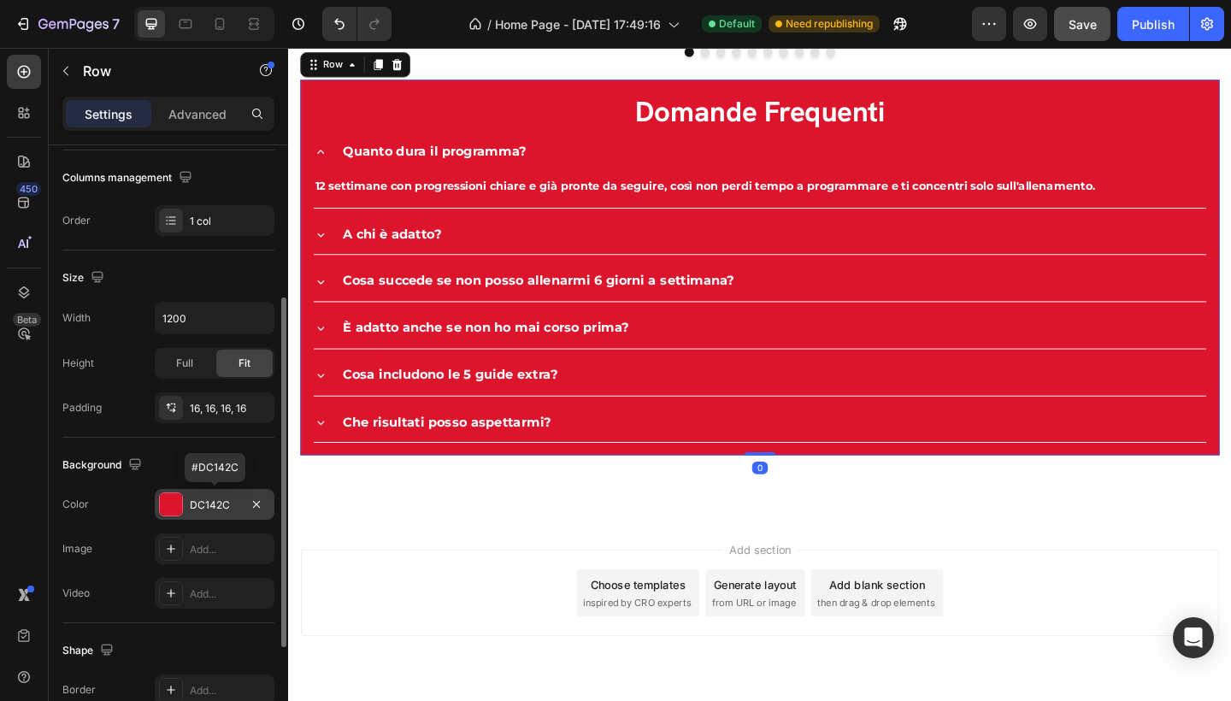
click at [186, 510] on div "DC142C" at bounding box center [215, 504] width 120 height 31
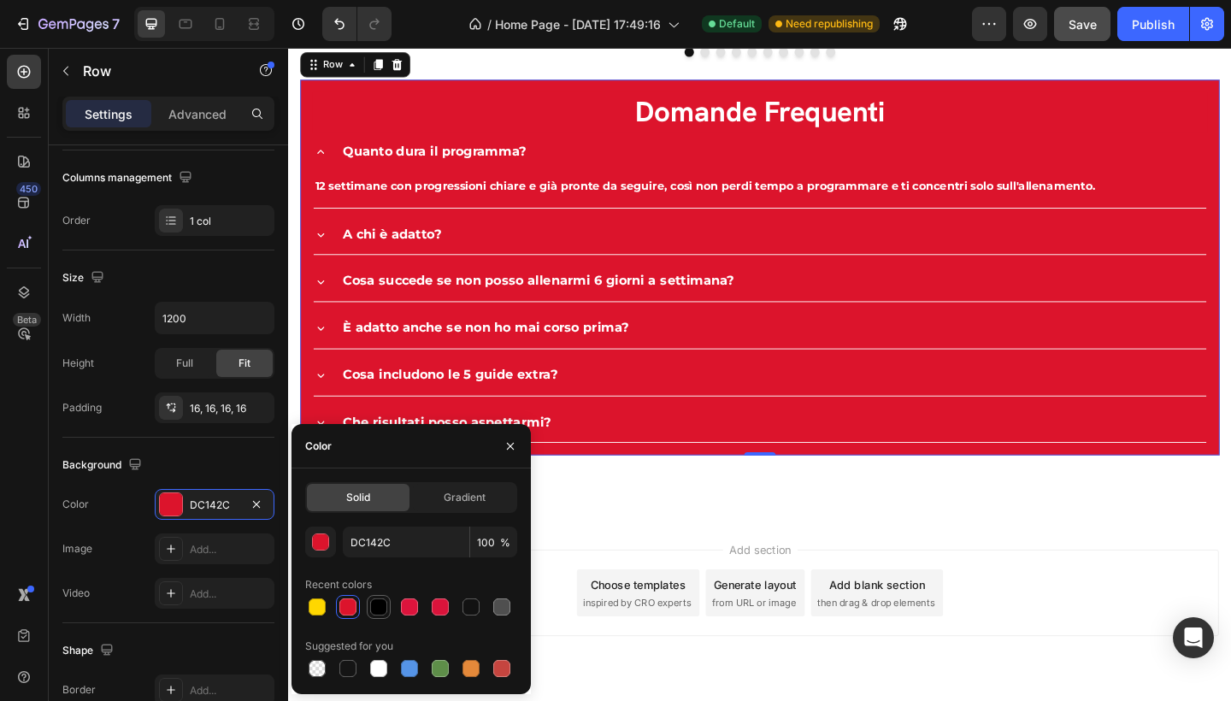
click at [385, 608] on div at bounding box center [378, 606] width 17 height 17
type input "000000"
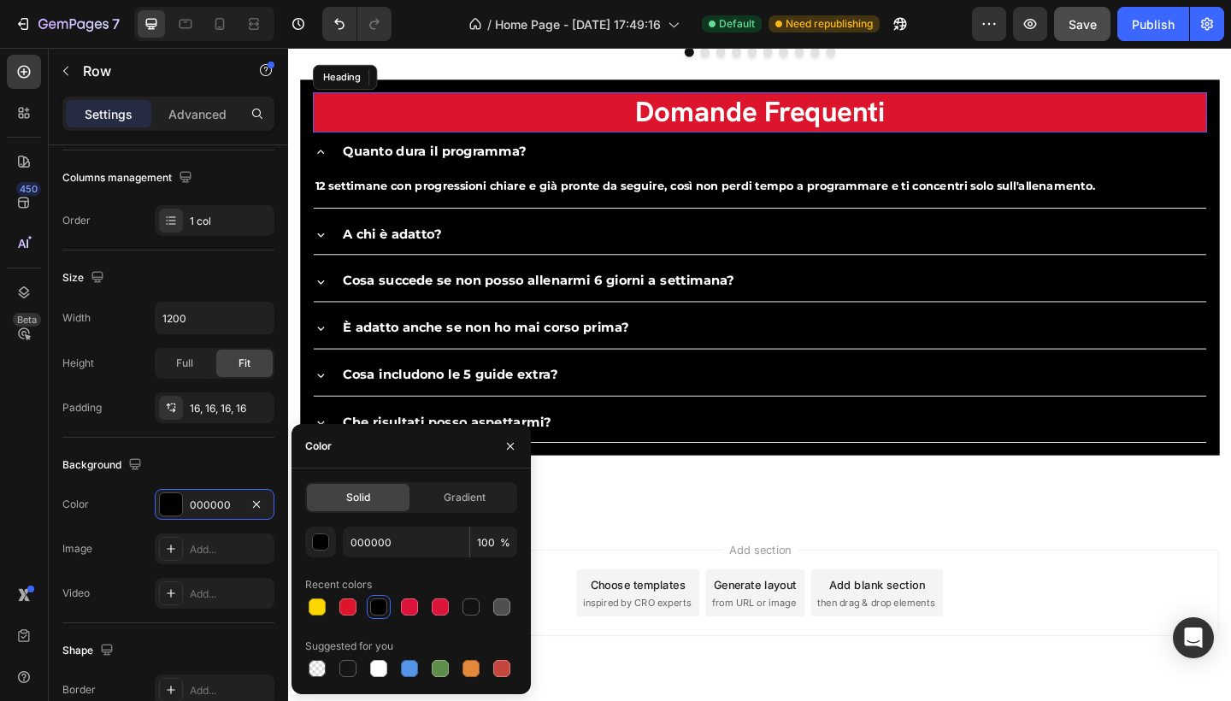
click at [423, 140] on h2 "Domande Frequenti" at bounding box center [801, 119] width 973 height 44
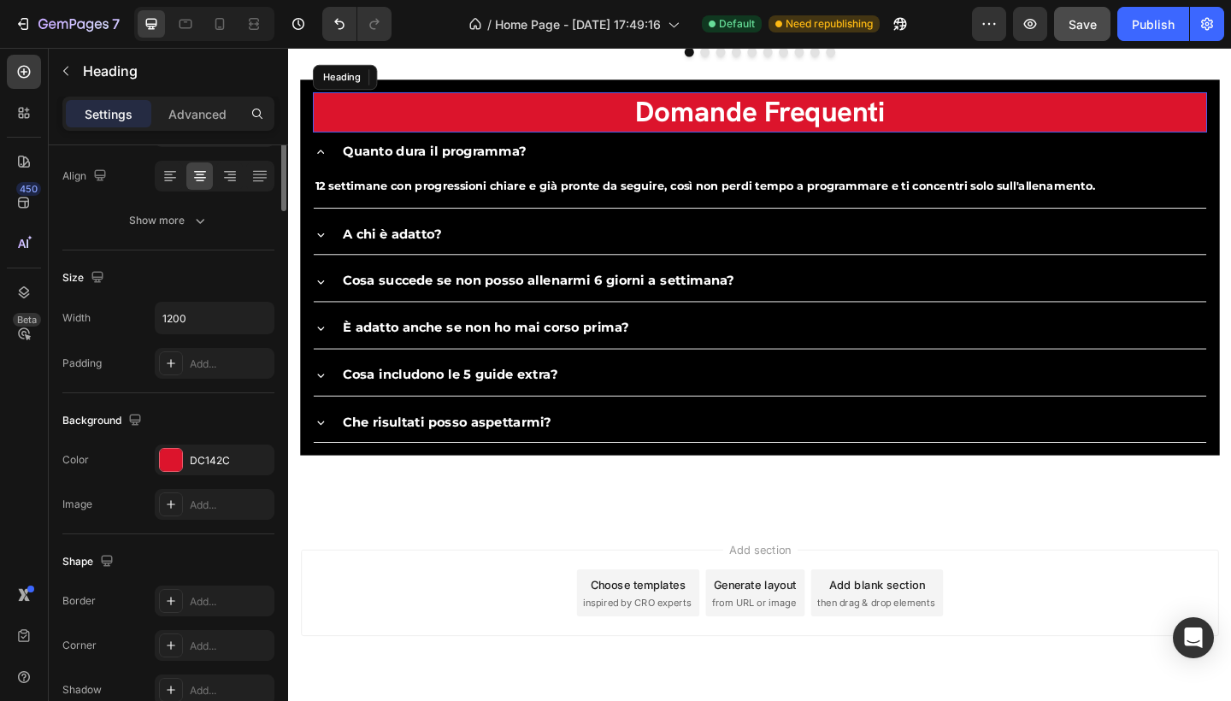
scroll to position [0, 0]
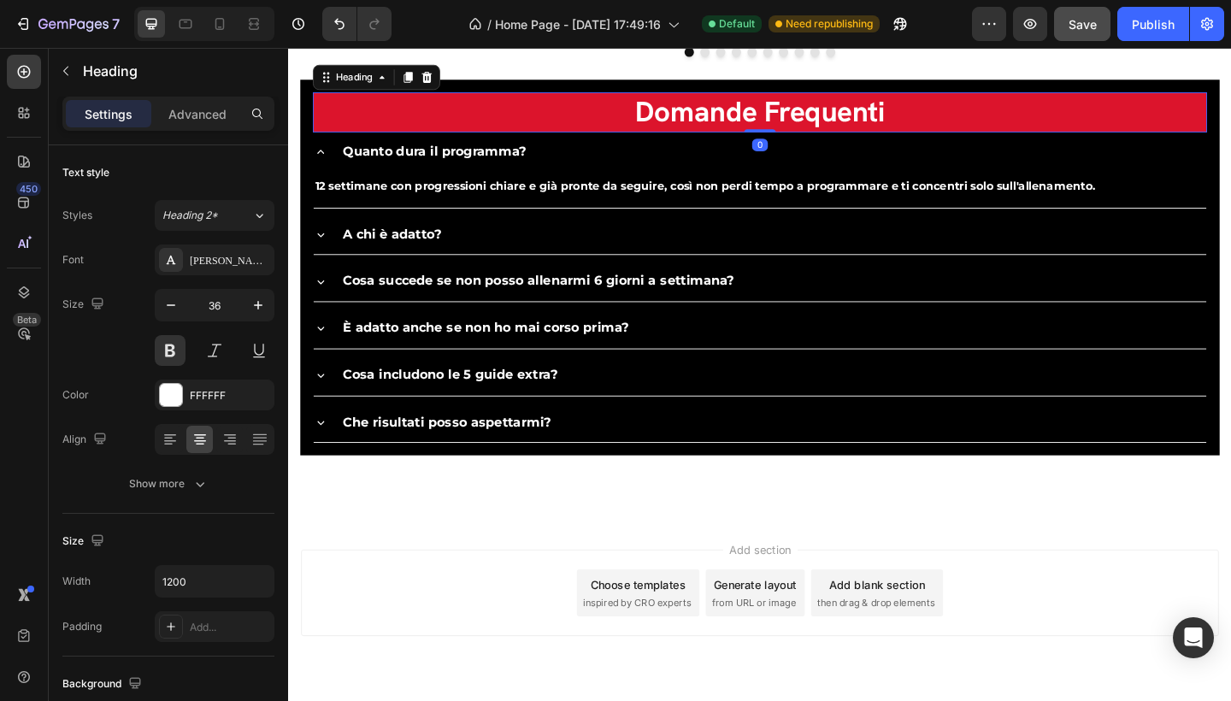
click at [496, 140] on h2 "Domande Frequenti" at bounding box center [801, 119] width 973 height 44
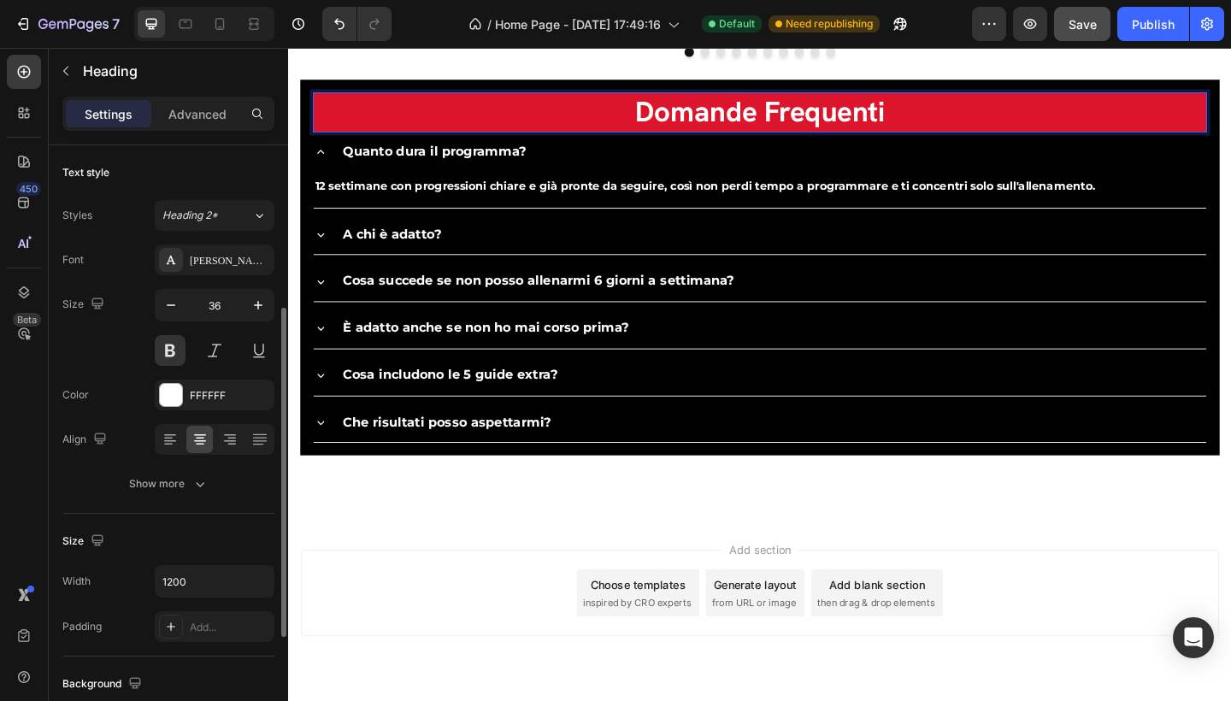
scroll to position [105, 0]
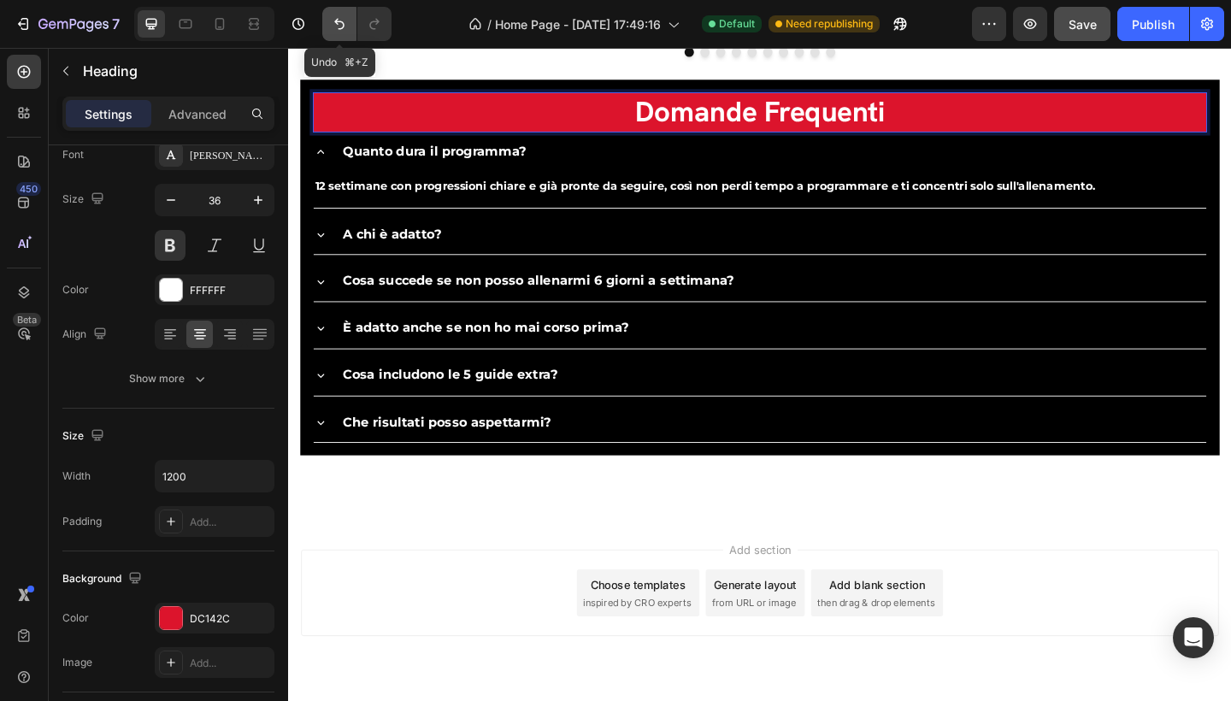
click at [337, 19] on icon "Undo/Redo" at bounding box center [339, 23] width 17 height 17
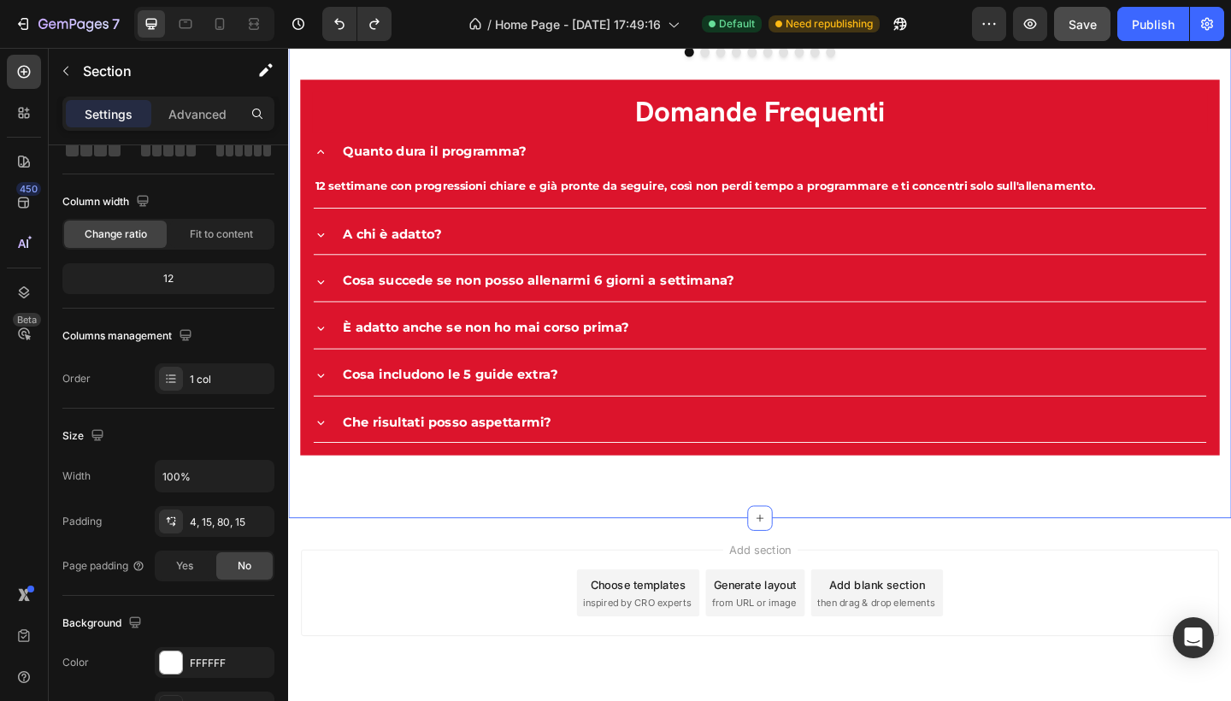
click at [296, 176] on div "365 HYBRID CLUB Text block I benefici scientifici dell'allenamento ibrido Headi…" at bounding box center [801, 29] width 1026 height 1062
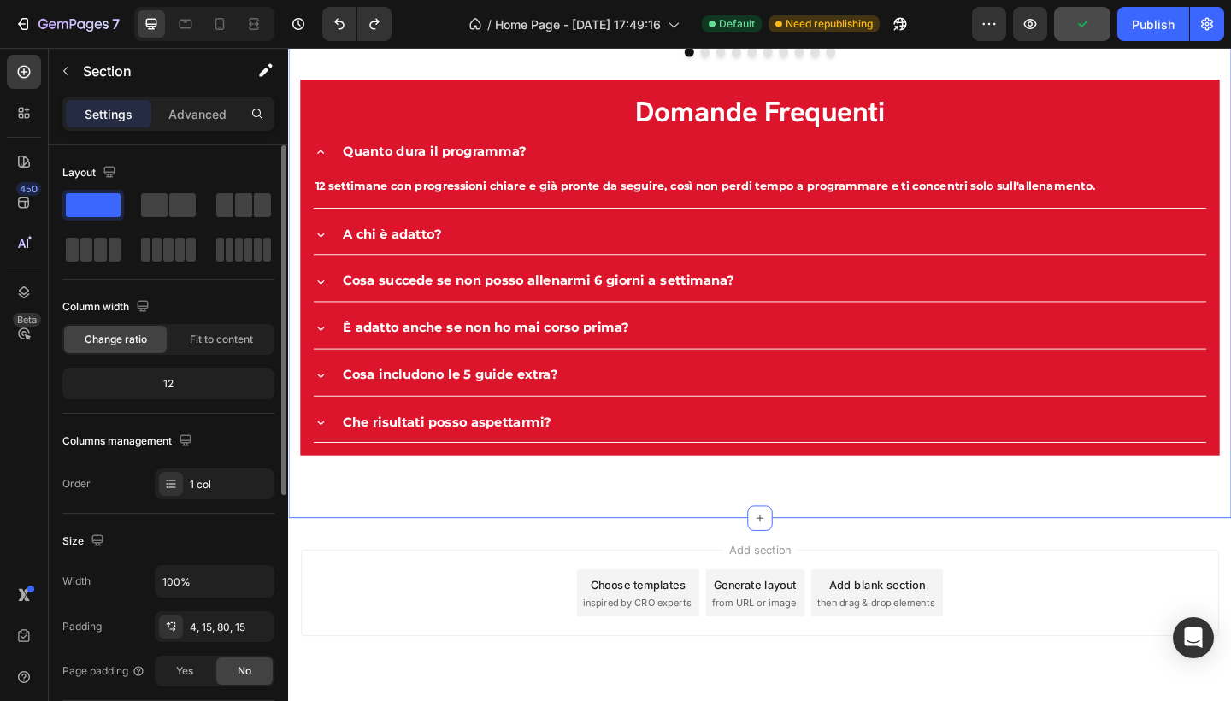
click at [297, 177] on div "365 HYBRID CLUB Text block I benefici scientifici dell'allenamento ibrido Headi…" at bounding box center [801, 29] width 1026 height 1062
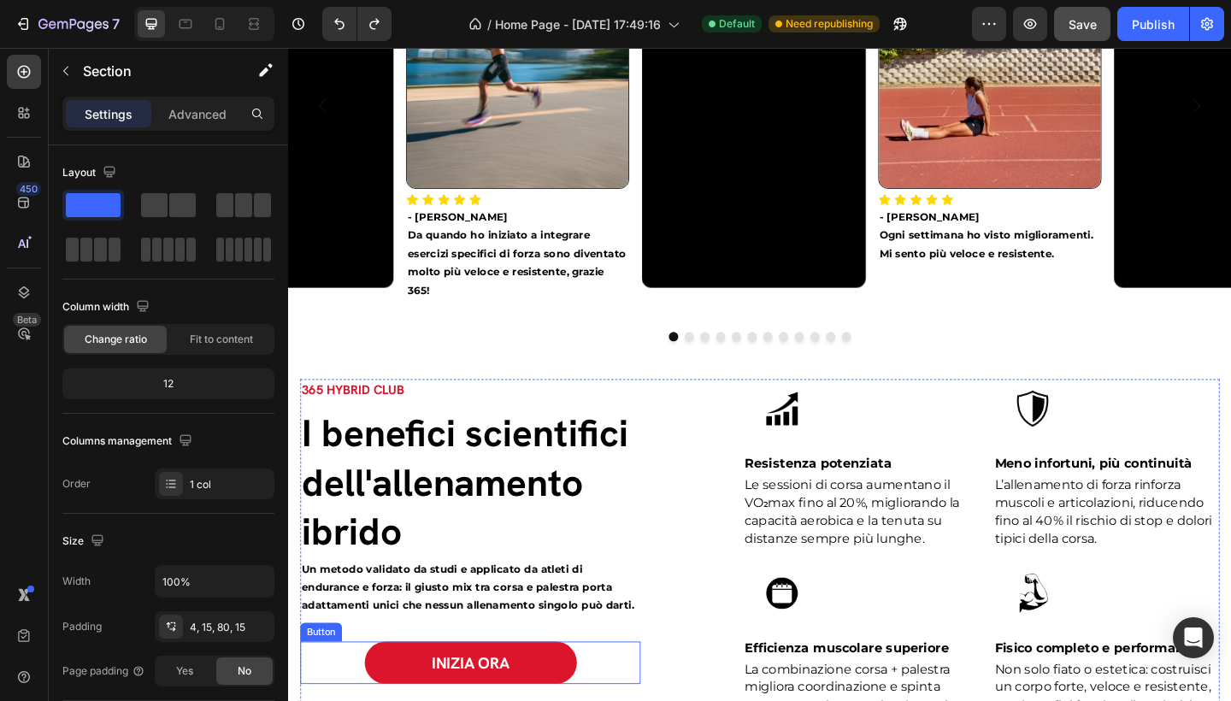
scroll to position [2714, 0]
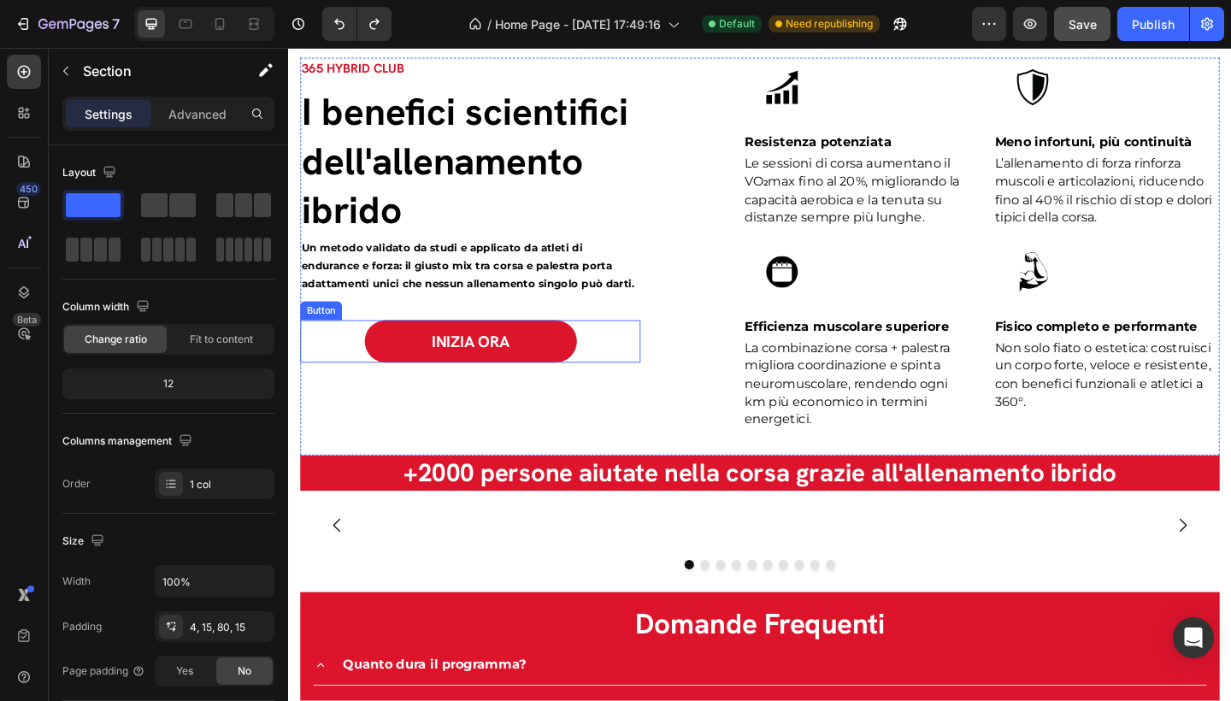
click at [499, 379] on p "INIZIA ORA" at bounding box center [486, 367] width 85 height 22
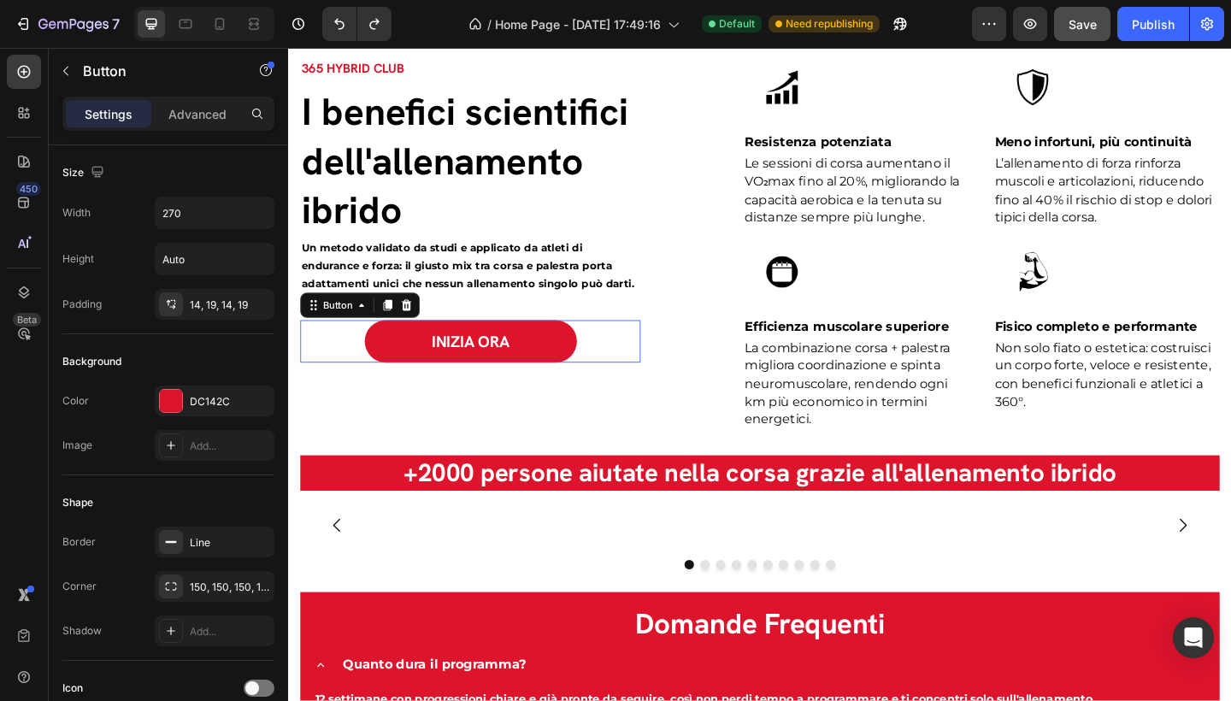
click at [567, 389] on button "INIZIA ORA" at bounding box center [486, 367] width 231 height 46
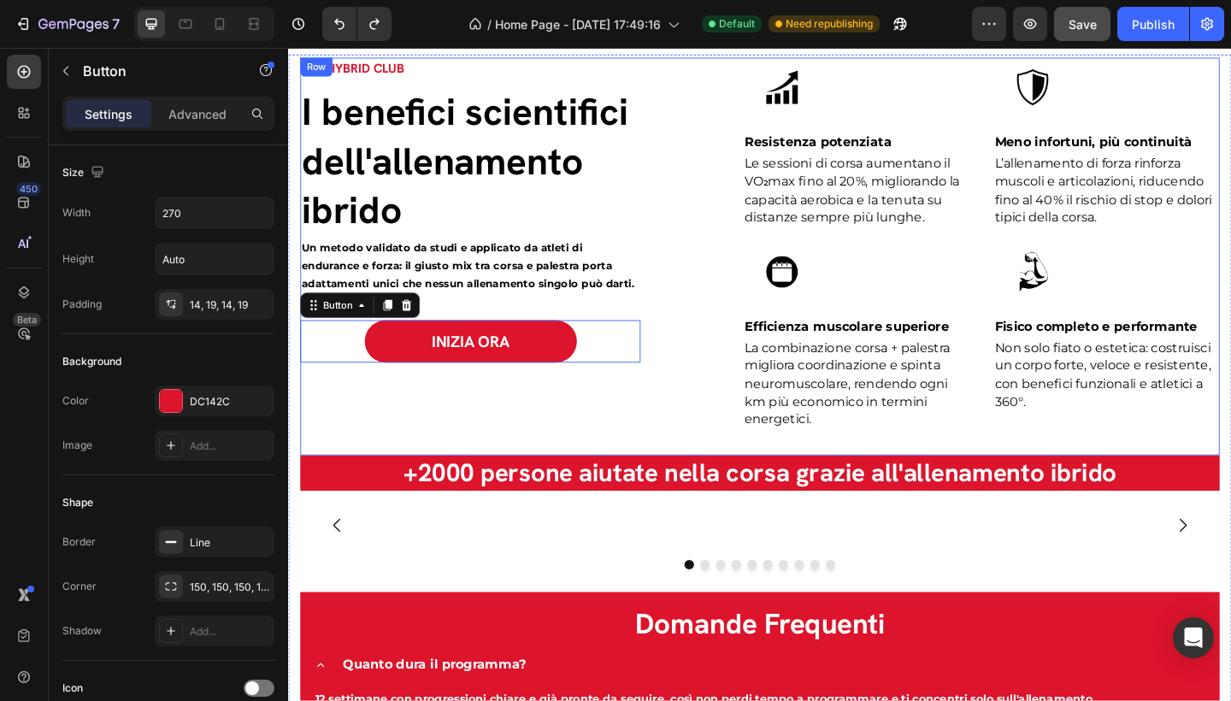
click at [681, 396] on div "365 HYBRID CLUB Text block I benefici scientifici dell'allenamento ibrido Headi…" at bounding box center [801, 275] width 1000 height 432
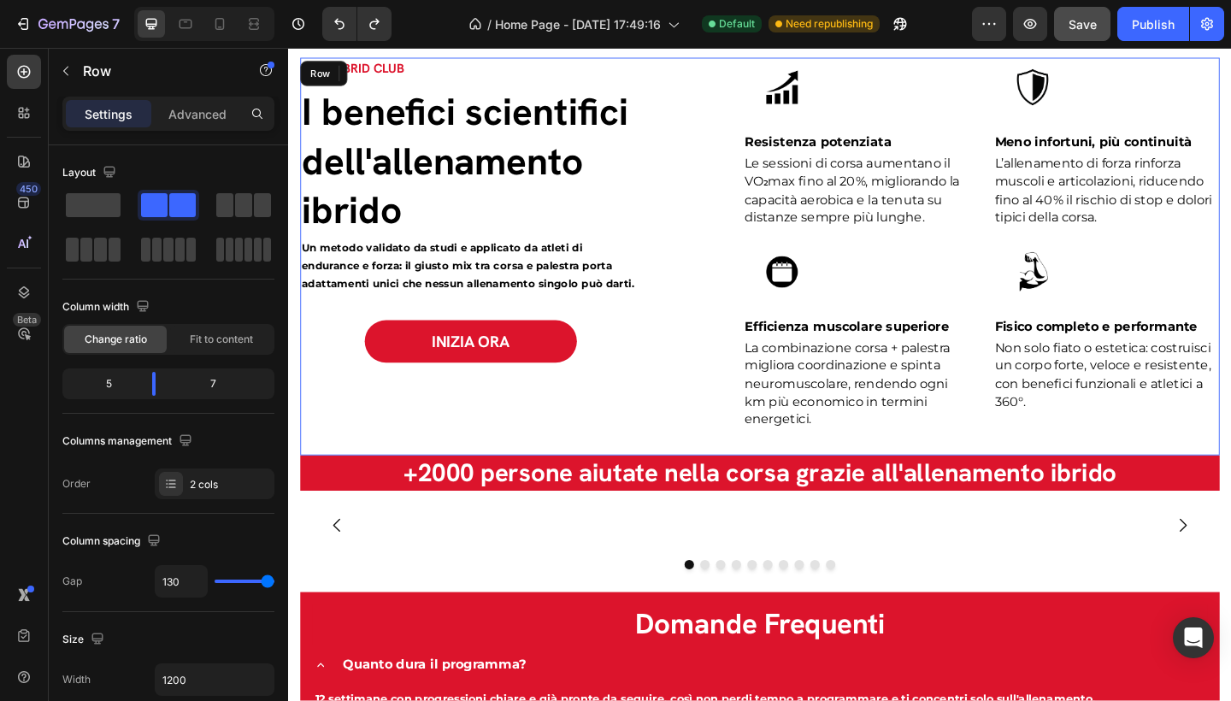
click at [563, 379] on button "INIZIA ORA" at bounding box center [486, 367] width 231 height 46
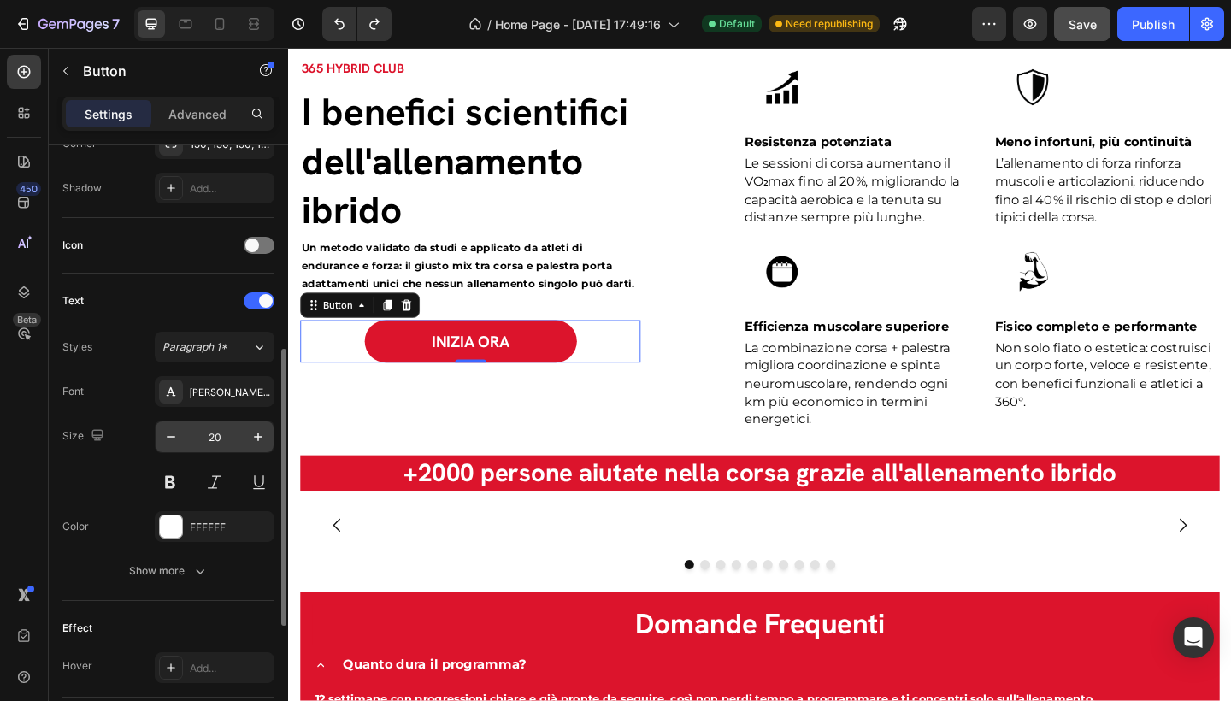
scroll to position [466, 0]
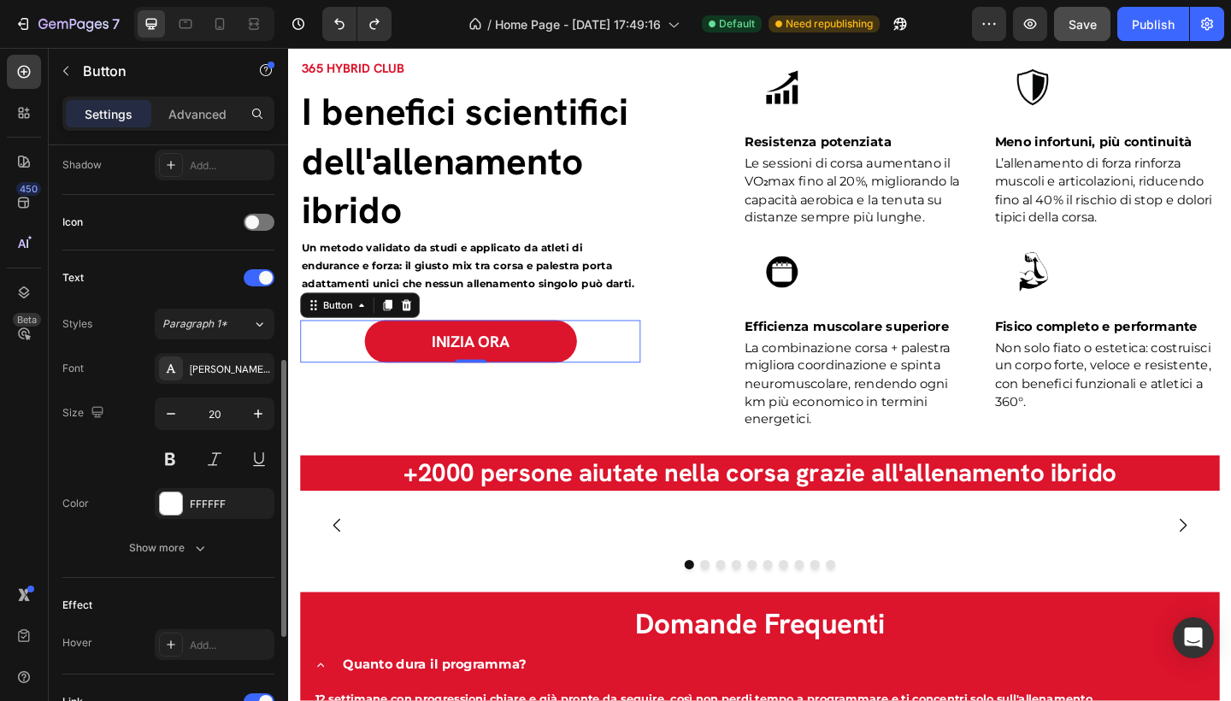
click at [402, 379] on button "INIZIA ORA" at bounding box center [486, 367] width 231 height 46
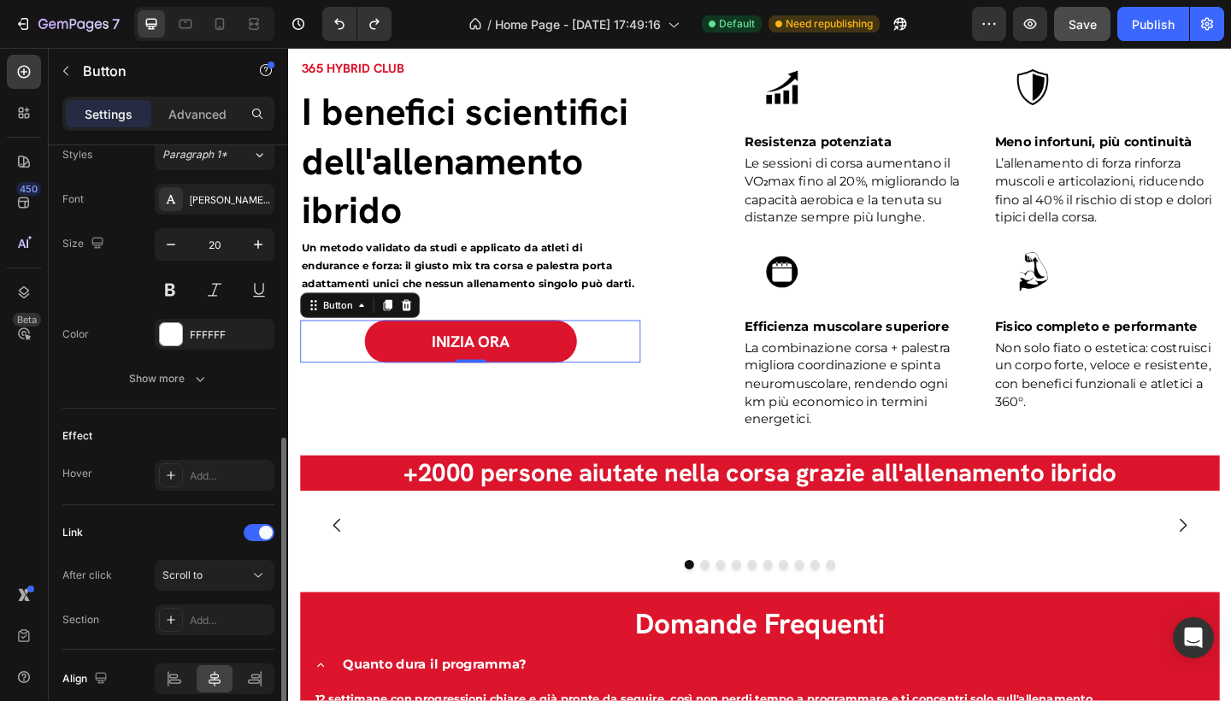
scroll to position [710, 0]
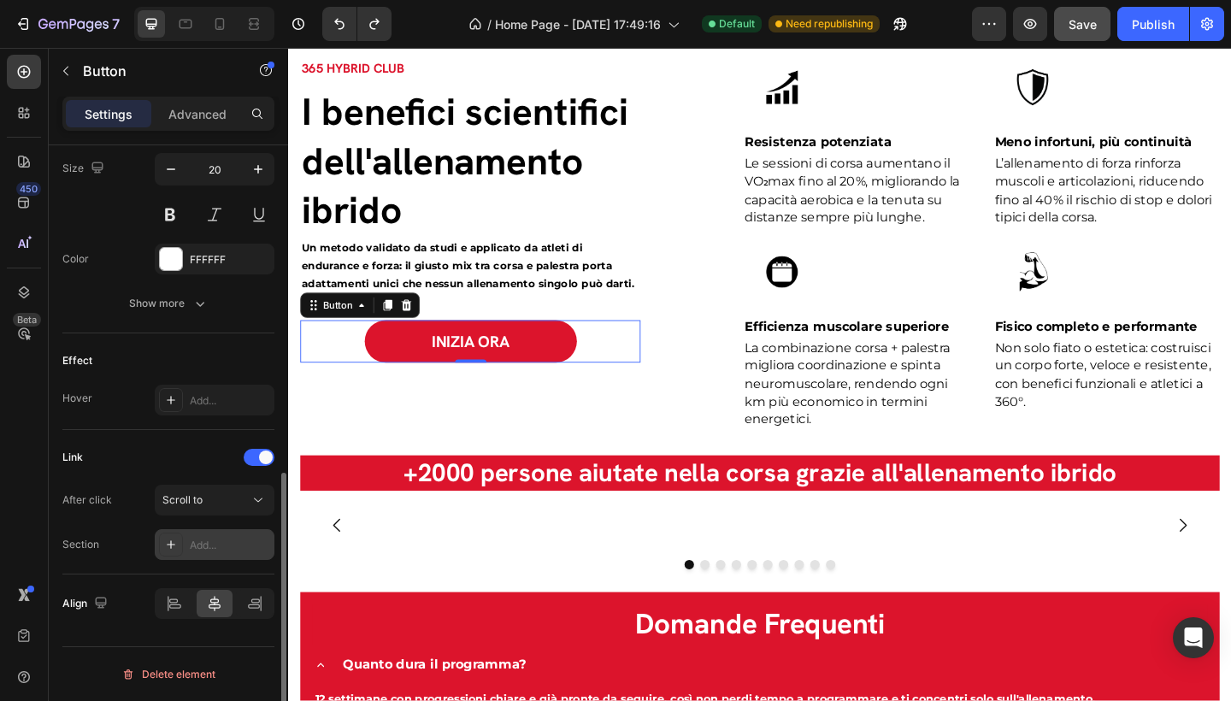
click at [228, 536] on div "Add..." at bounding box center [215, 544] width 120 height 31
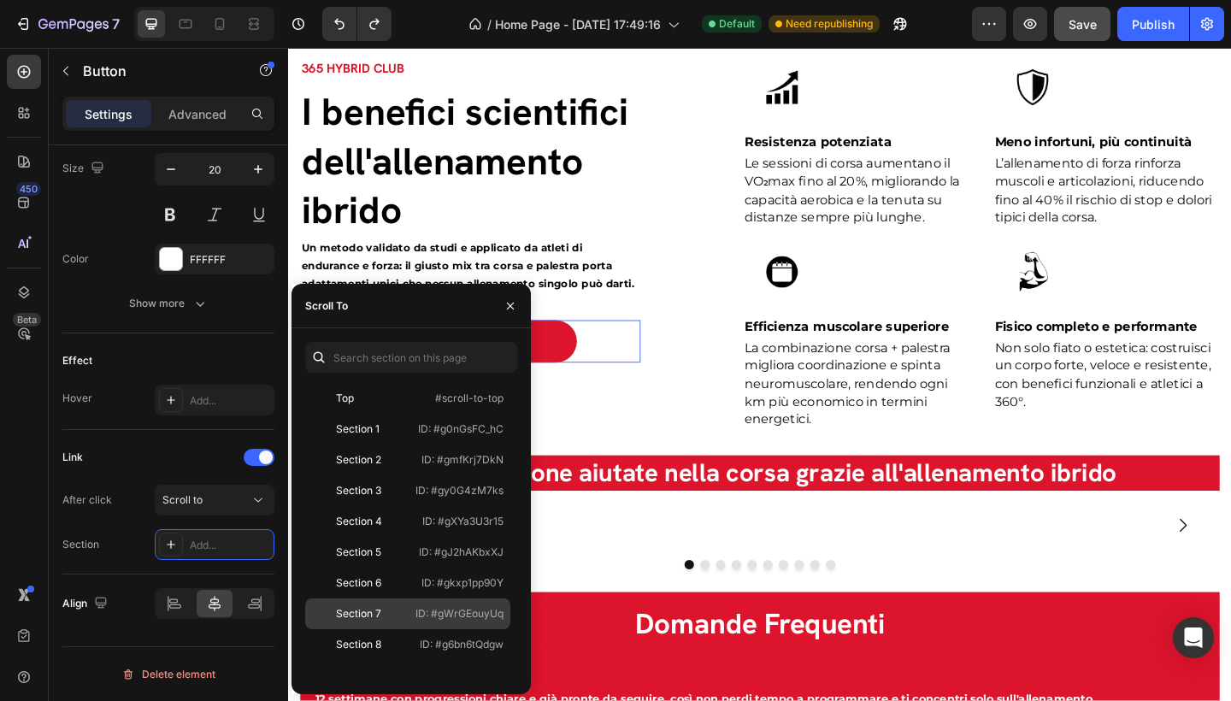
click at [401, 605] on div "Section 7 ID: #gWrGEouyUq" at bounding box center [407, 613] width 205 height 31
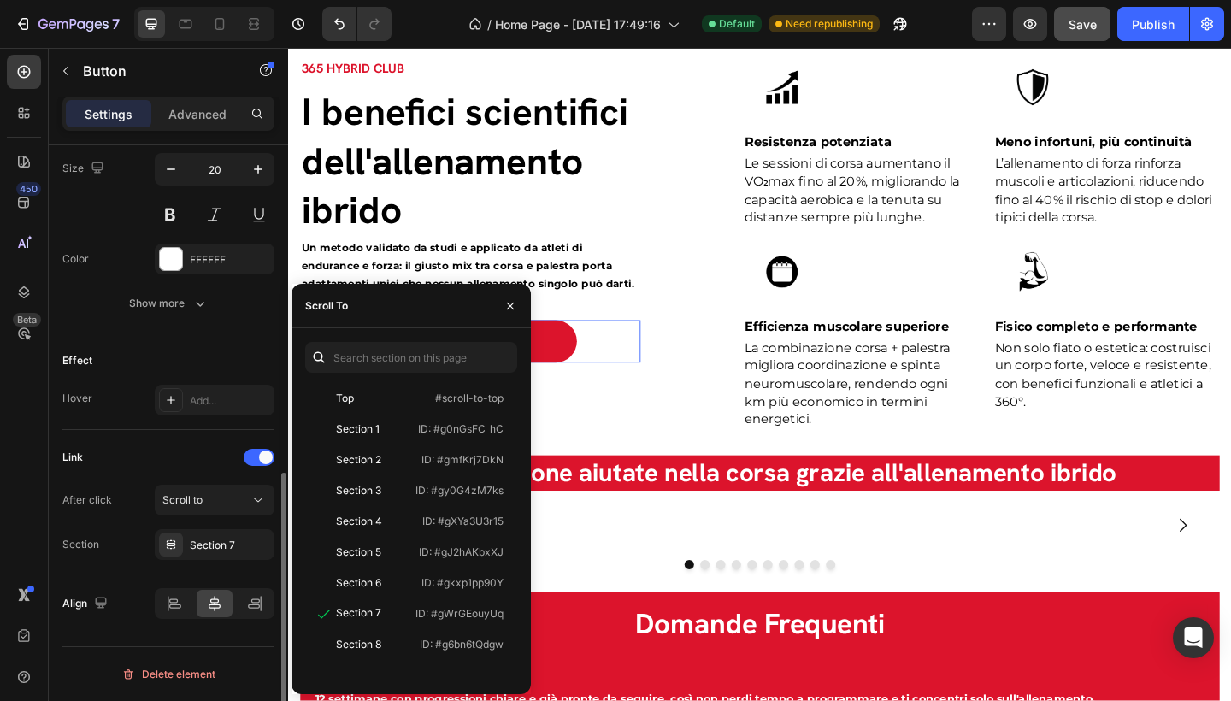
click at [243, 352] on div "Effect" at bounding box center [168, 360] width 212 height 27
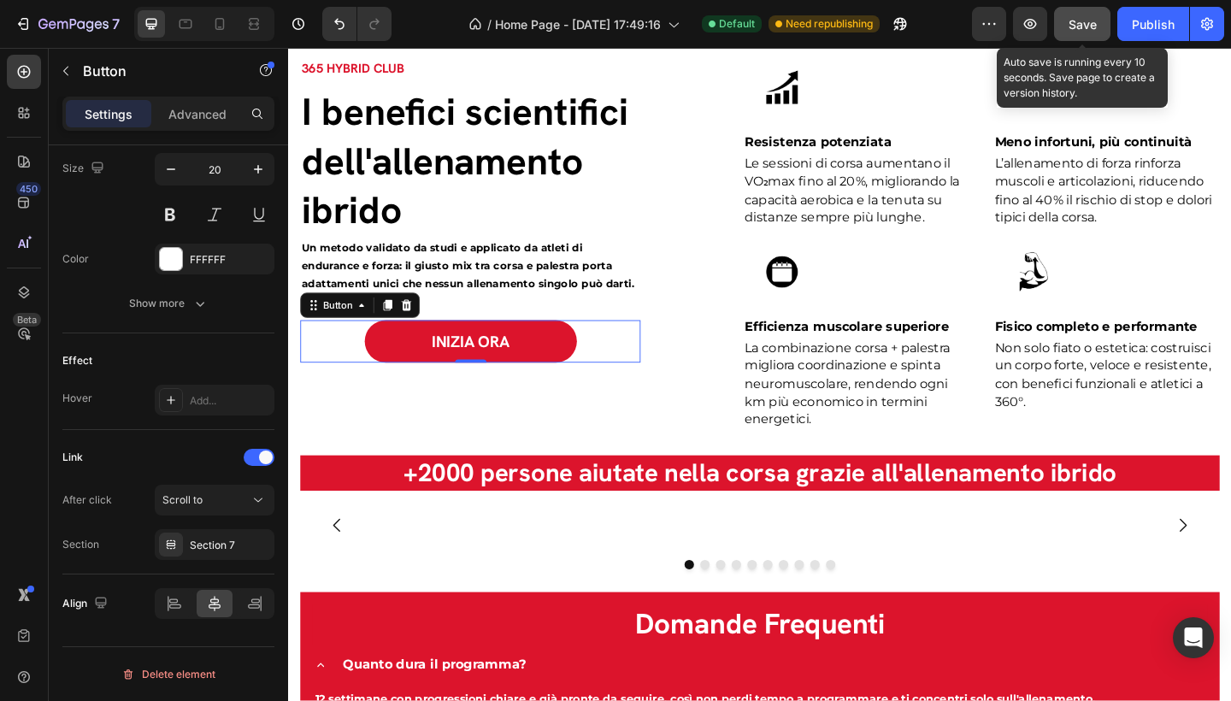
click at [1070, 26] on span "Save" at bounding box center [1082, 24] width 28 height 15
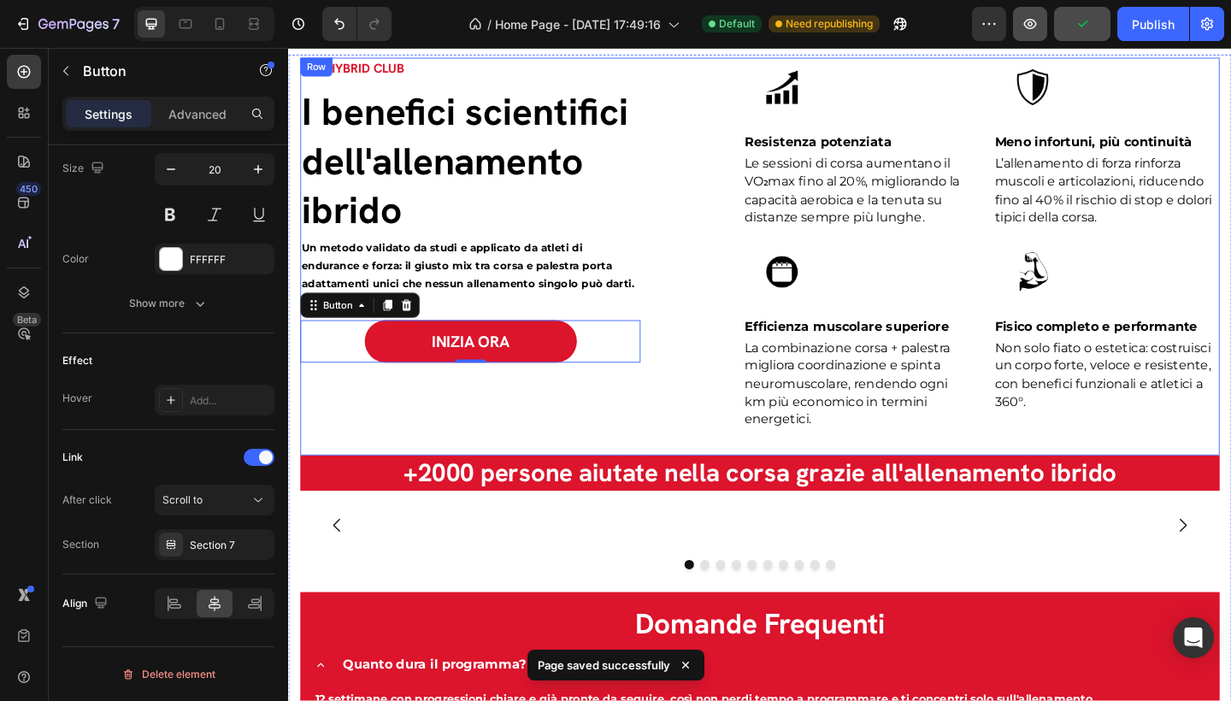
click at [1032, 24] on icon "button" at bounding box center [1029, 23] width 17 height 17
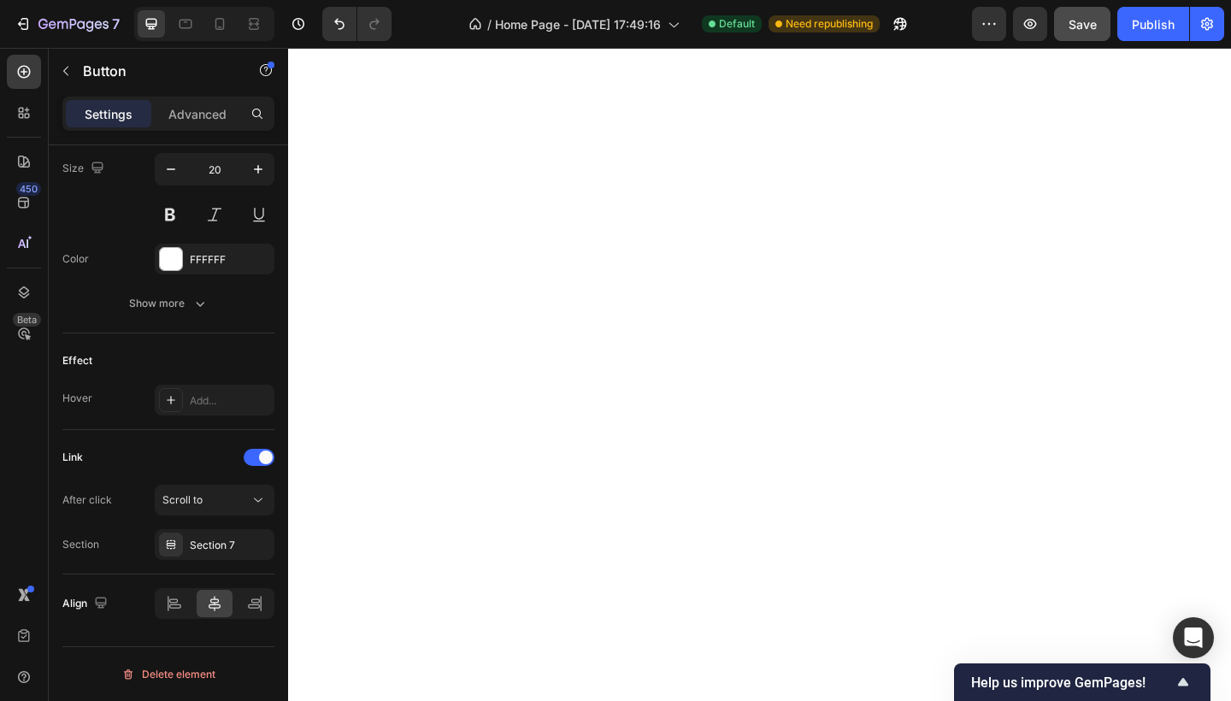
scroll to position [1674, 0]
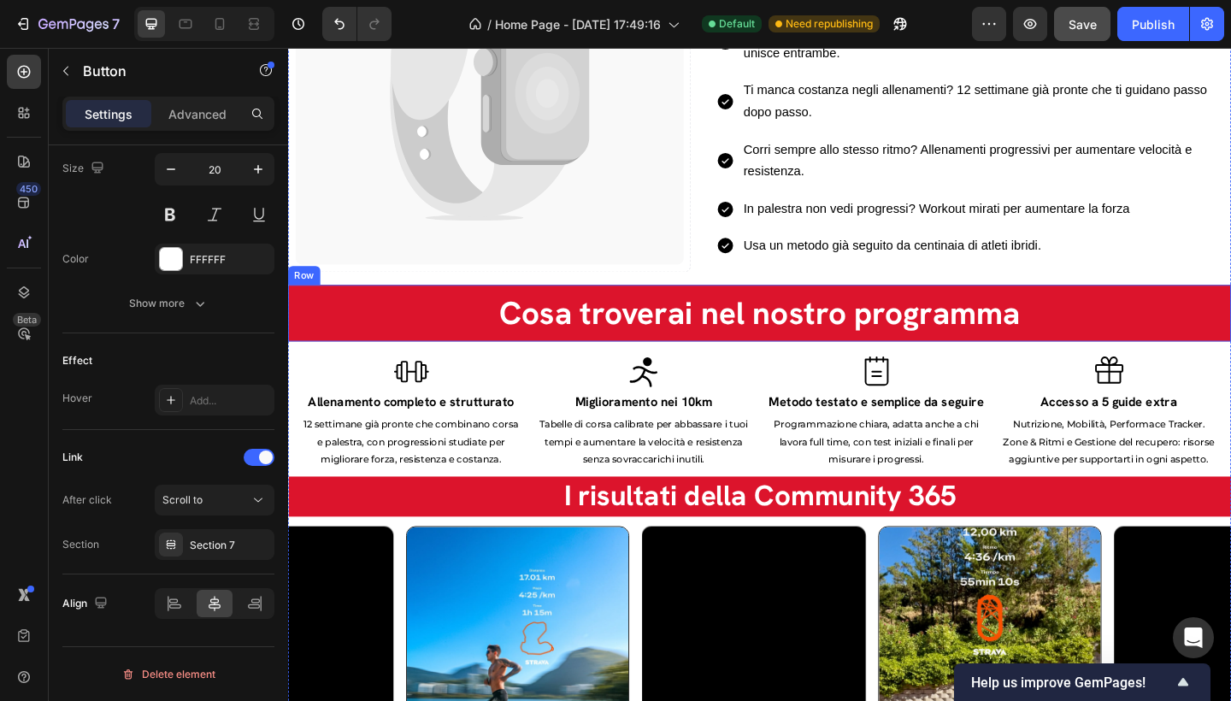
click at [295, 329] on div "Cosa troverai nel nostro programma Heading Row" at bounding box center [801, 337] width 1026 height 62
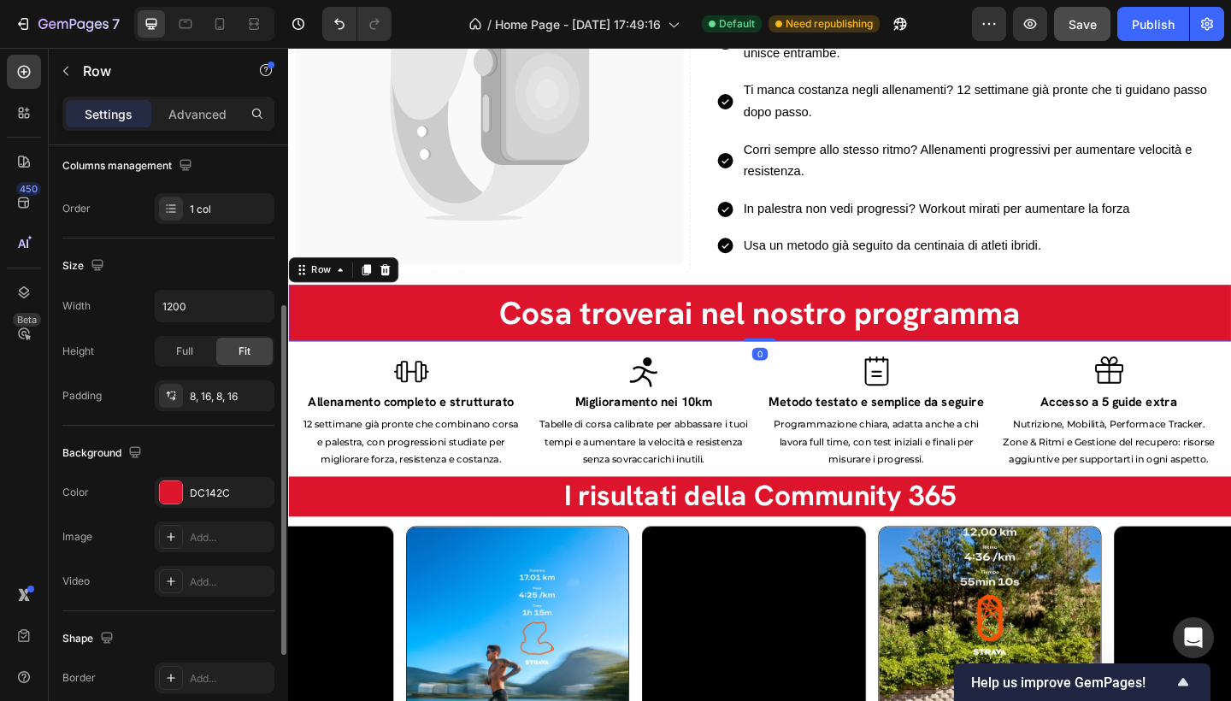
scroll to position [409, 0]
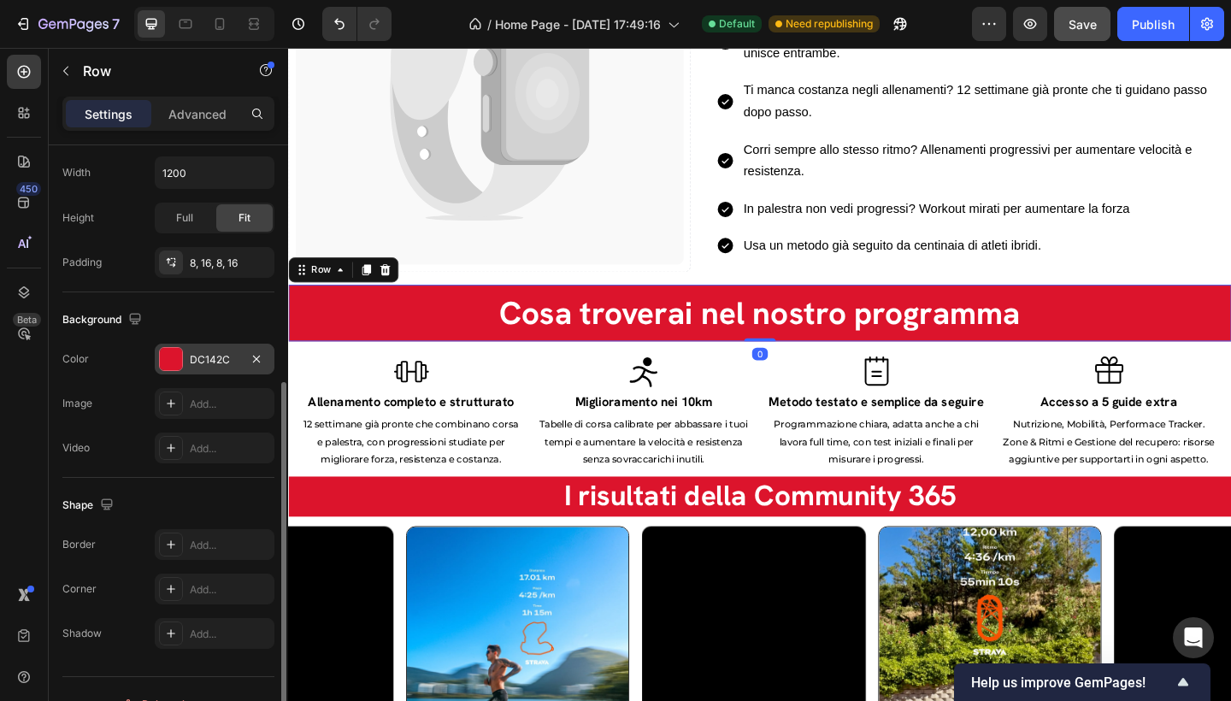
click at [182, 348] on div "DC142C" at bounding box center [215, 359] width 120 height 31
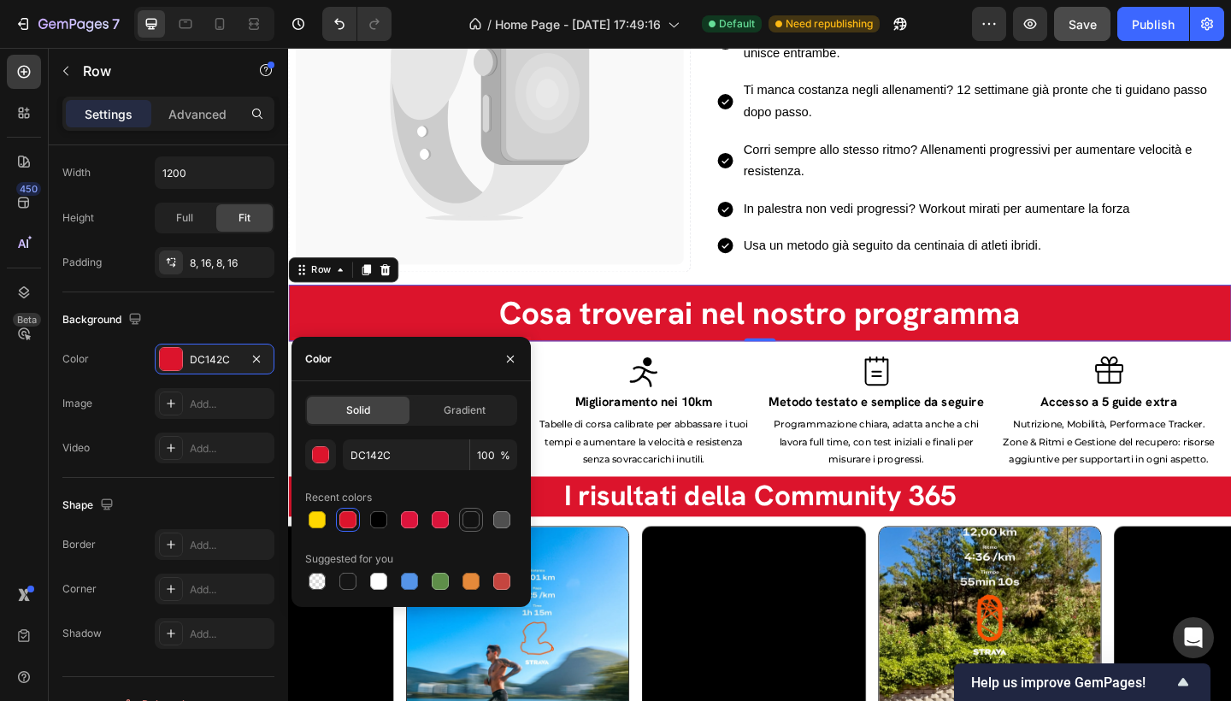
click at [466, 522] on div at bounding box center [470, 519] width 17 height 17
type input "121212"
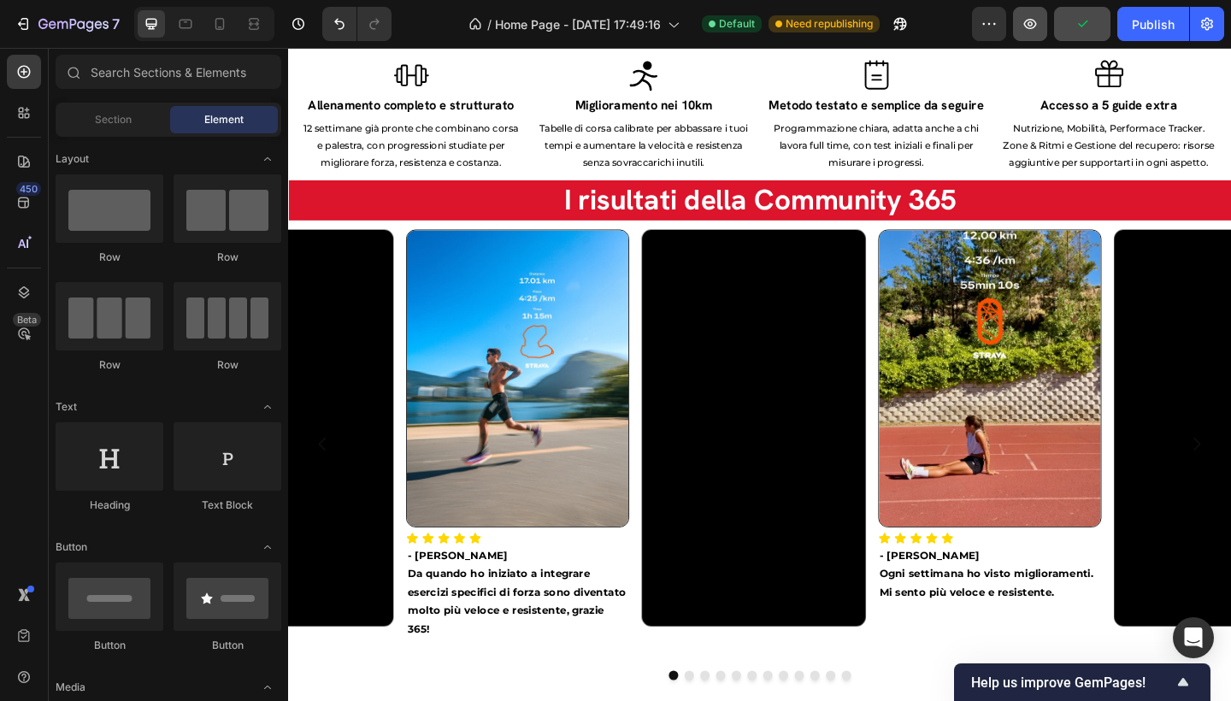
scroll to position [364, 0]
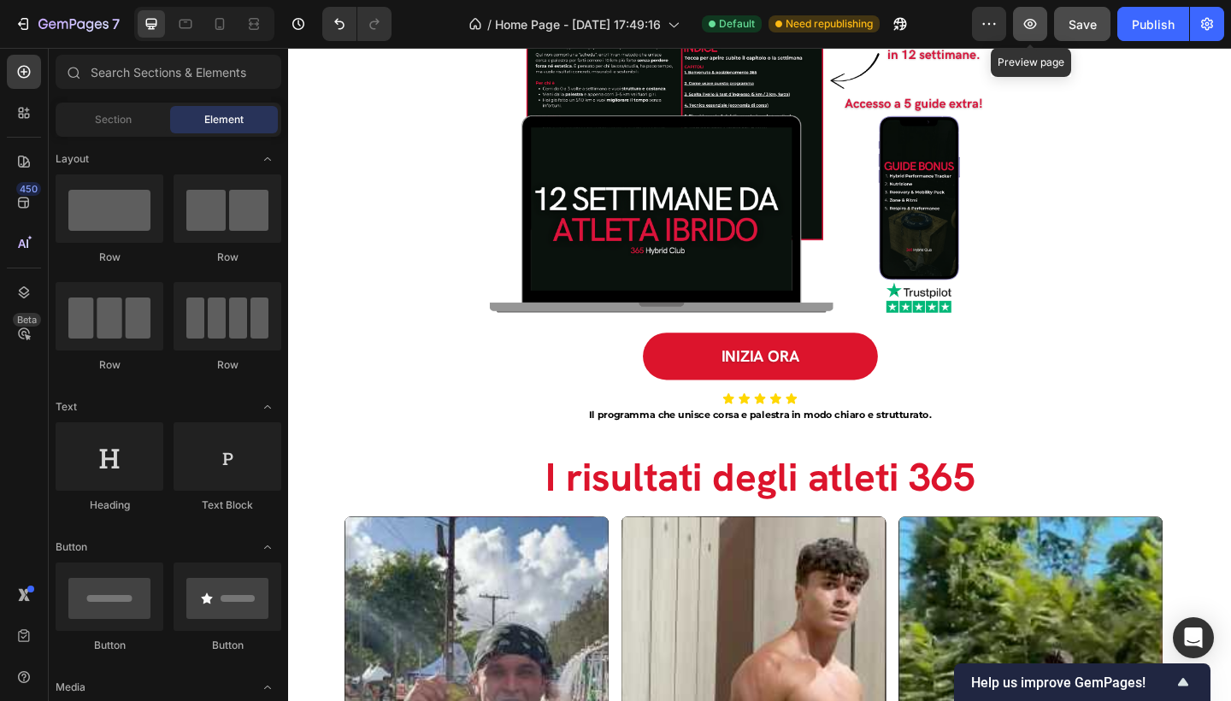
click at [1029, 25] on icon "button" at bounding box center [1029, 23] width 5 height 5
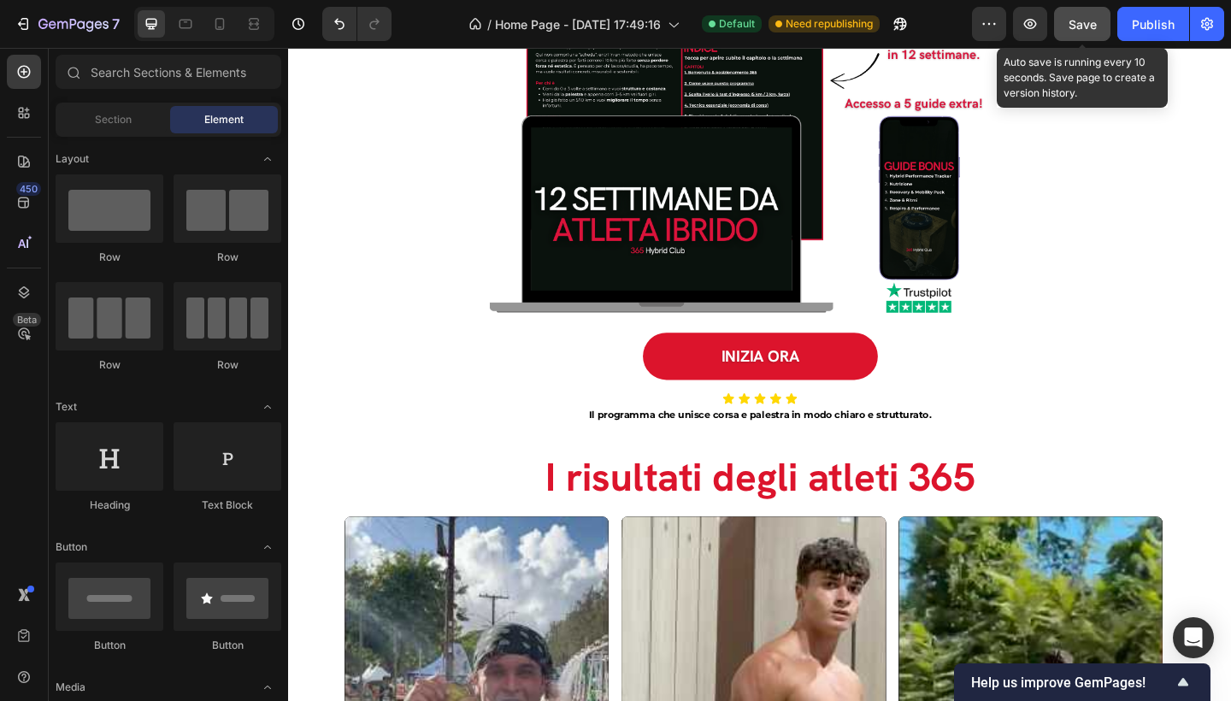
click at [1077, 31] on span "Save" at bounding box center [1082, 24] width 28 height 15
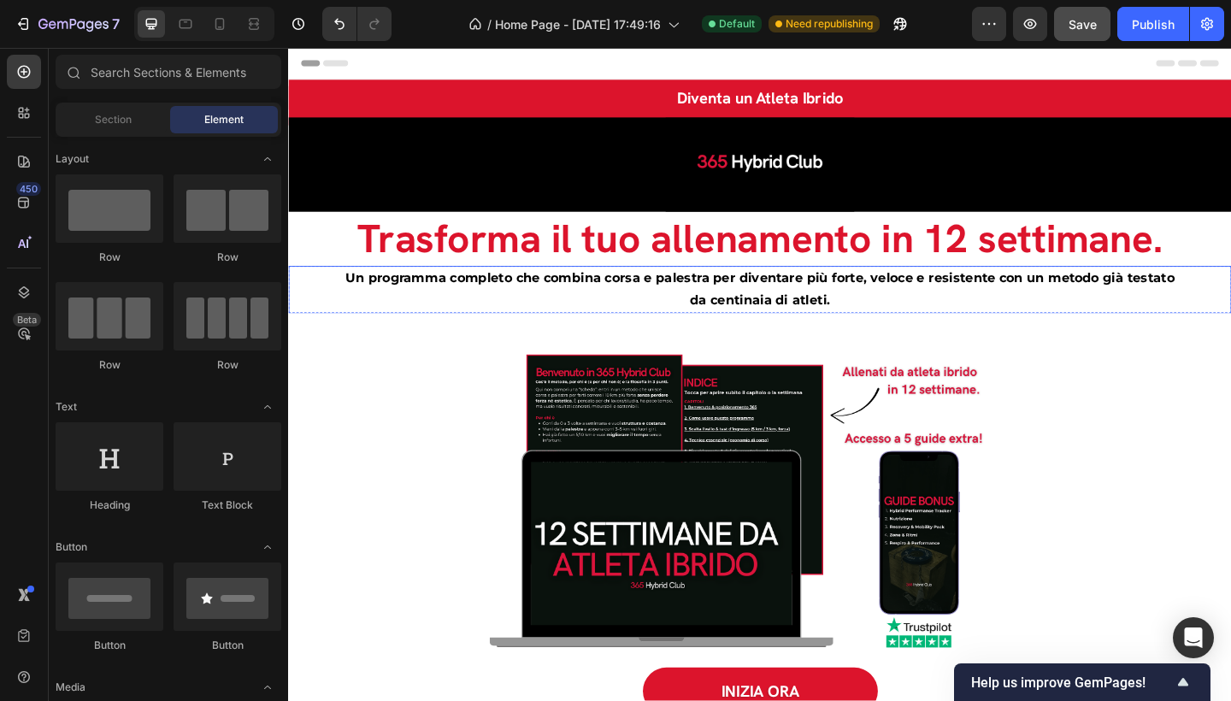
scroll to position [32, 0]
